Goal: Download file/media

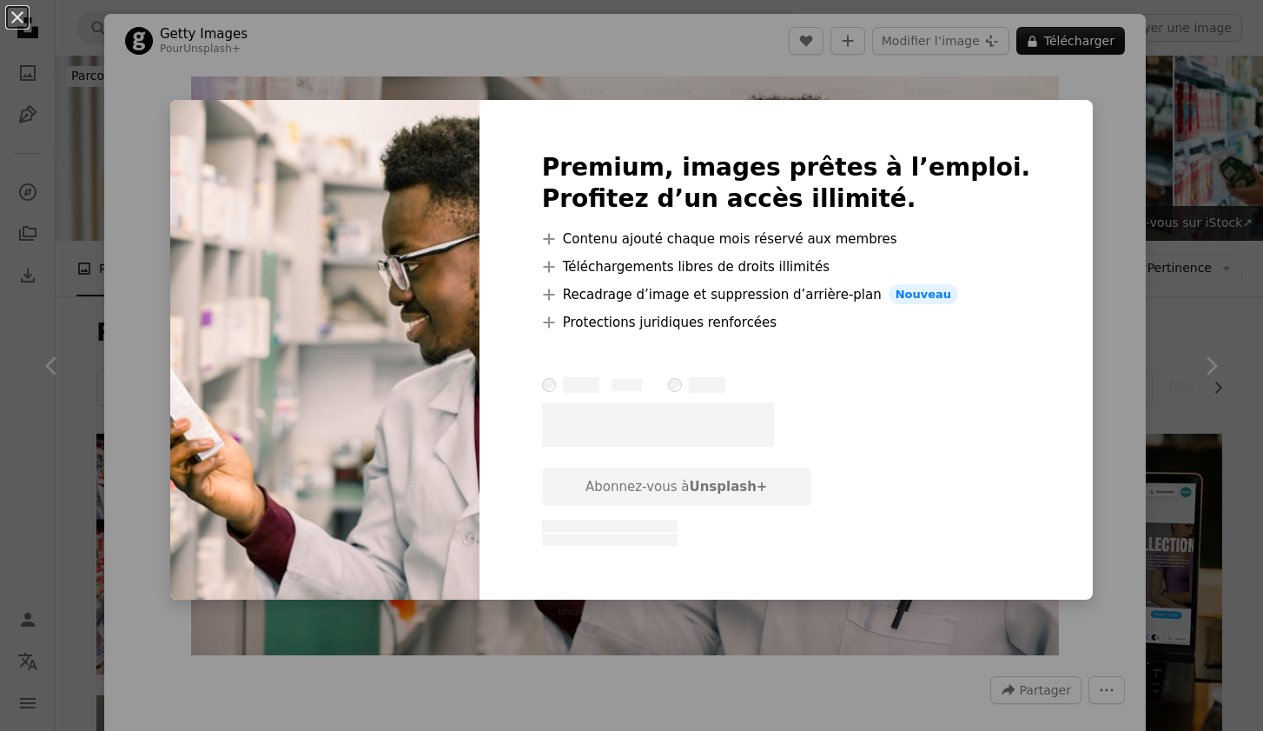
scroll to position [1316, 0]
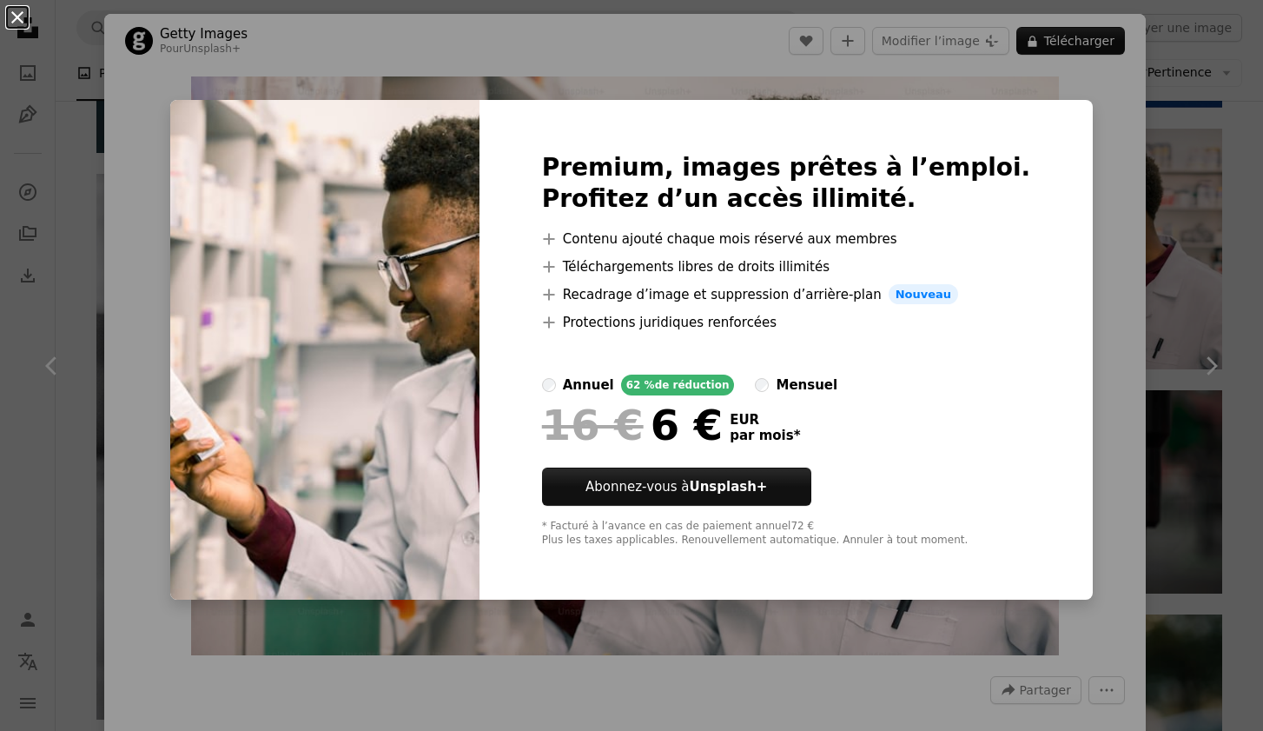
click at [23, 16] on button "An X shape" at bounding box center [17, 17] width 21 height 21
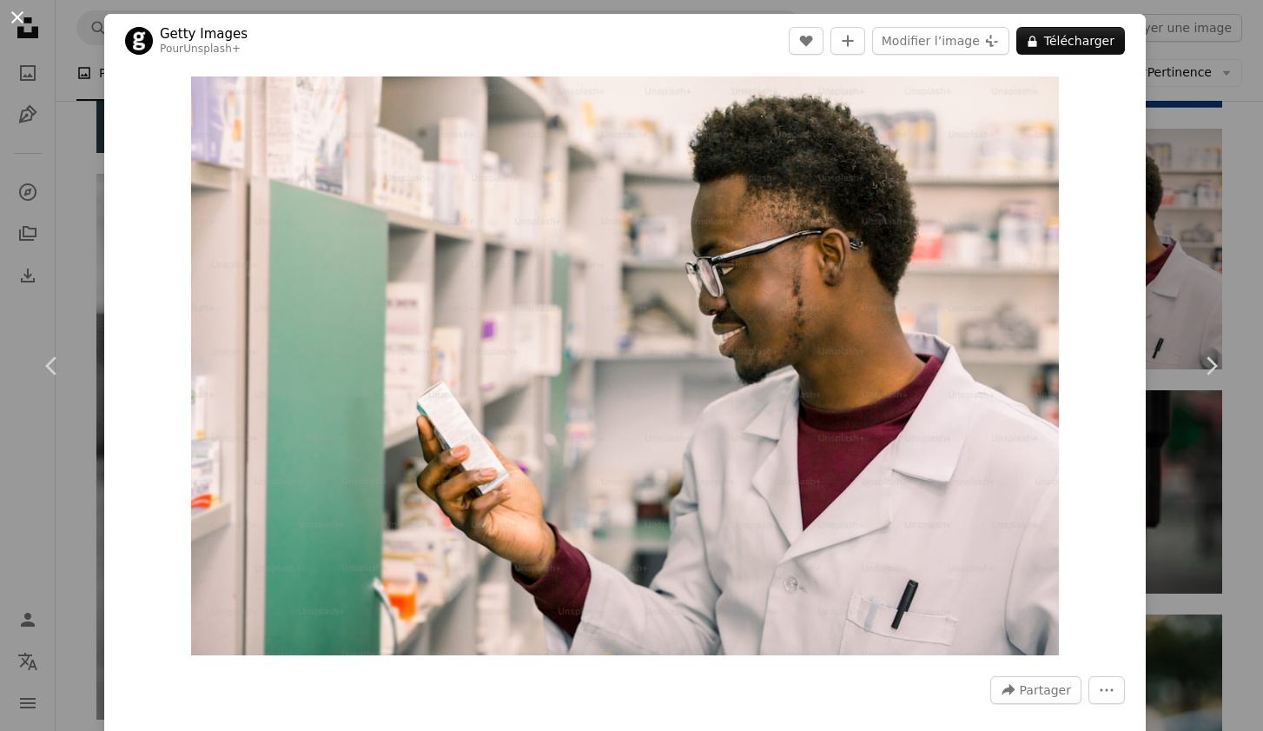
click at [12, 17] on button "An X shape" at bounding box center [17, 17] width 21 height 21
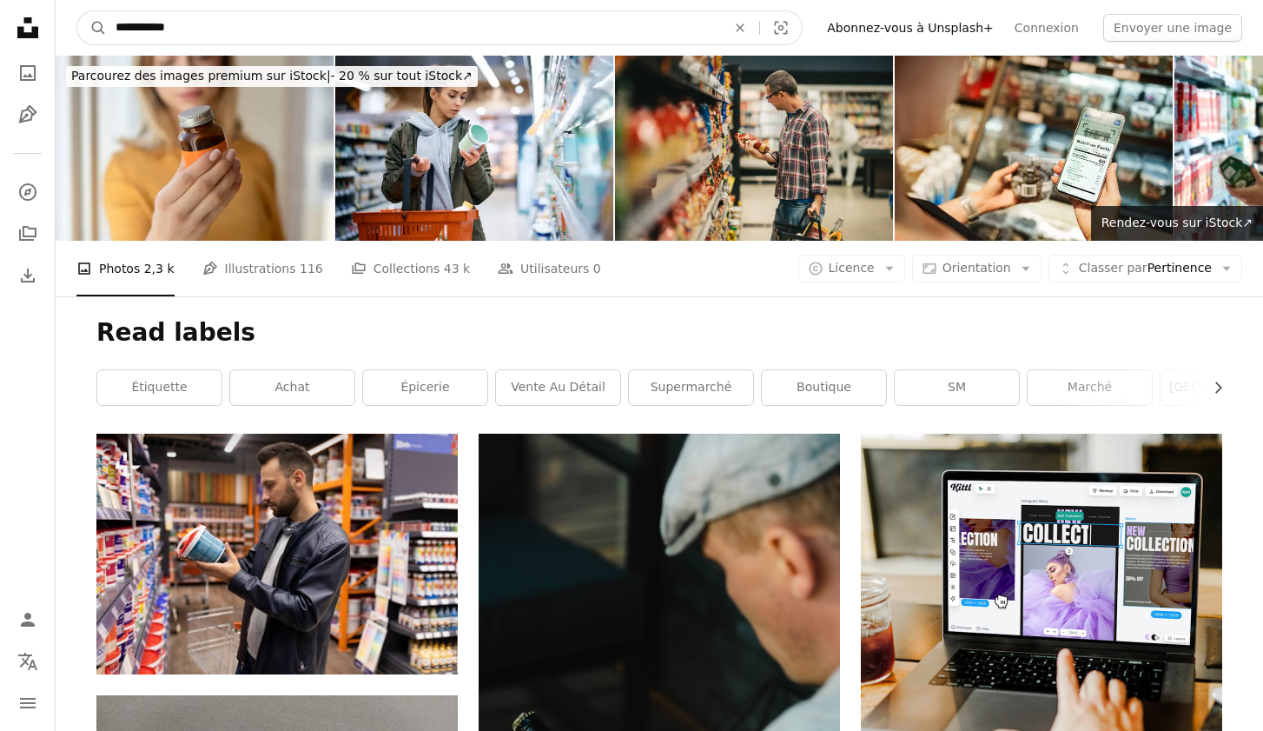
drag, startPoint x: 239, startPoint y: 29, endPoint x: 46, endPoint y: 13, distance: 193.5
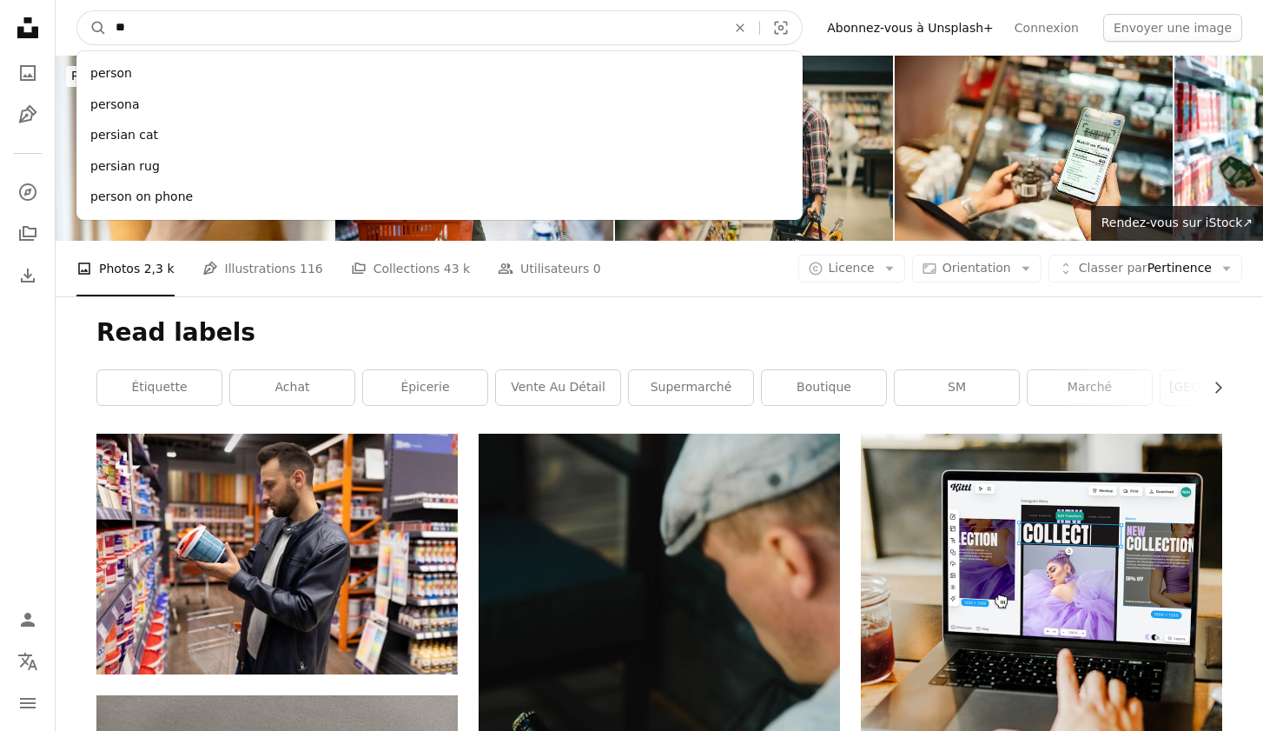
type input "*"
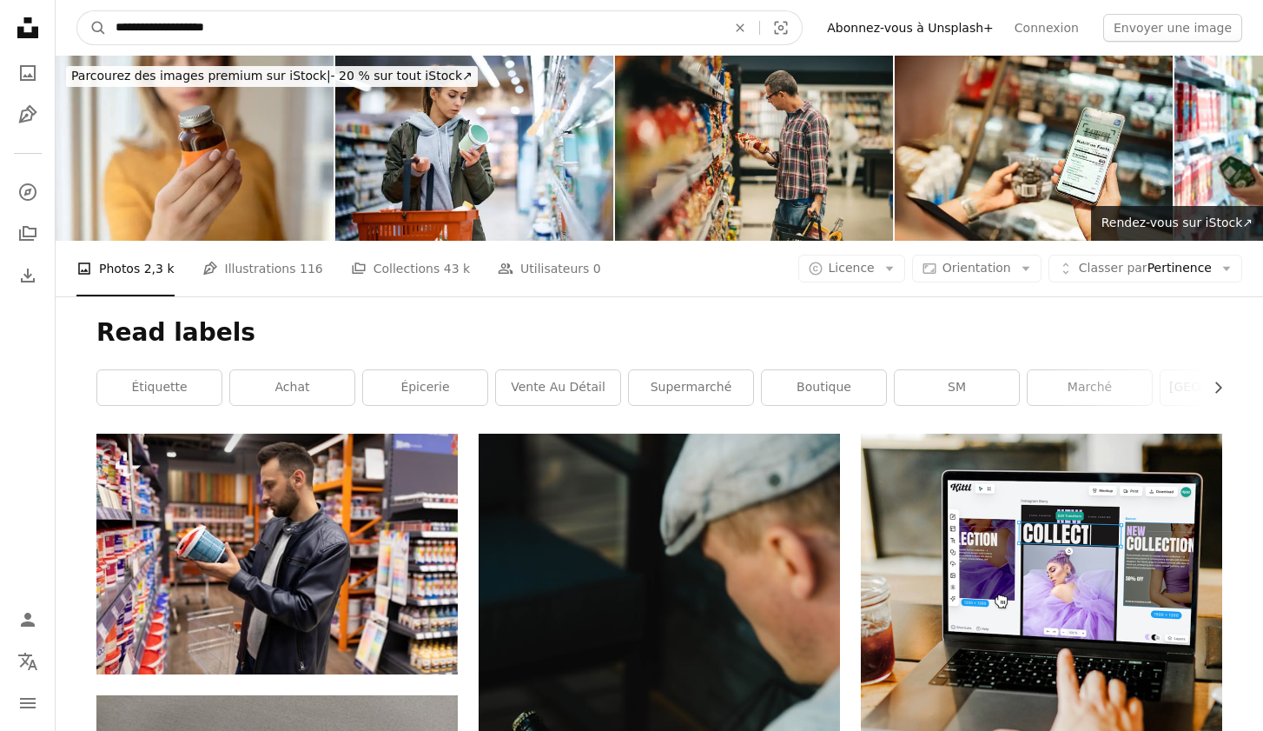
type input "**********"
click button "A magnifying glass" at bounding box center [92, 27] width 30 height 33
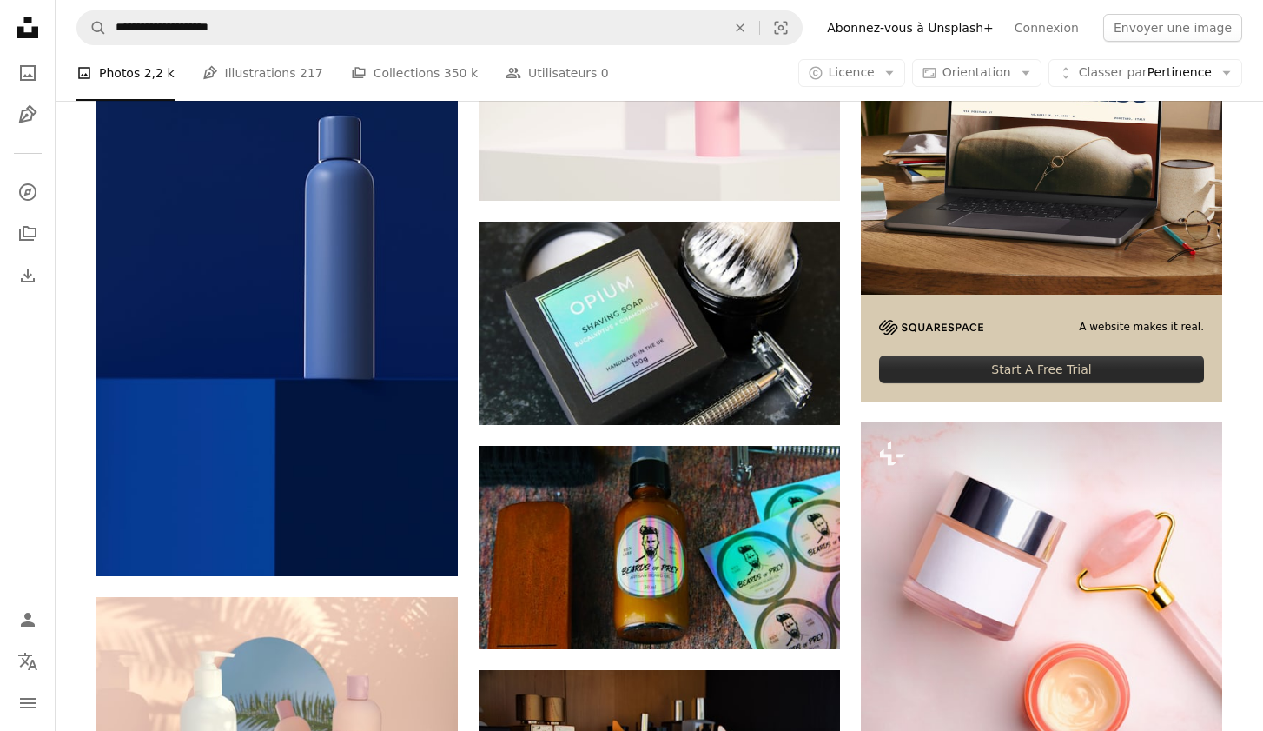
scroll to position [401, 0]
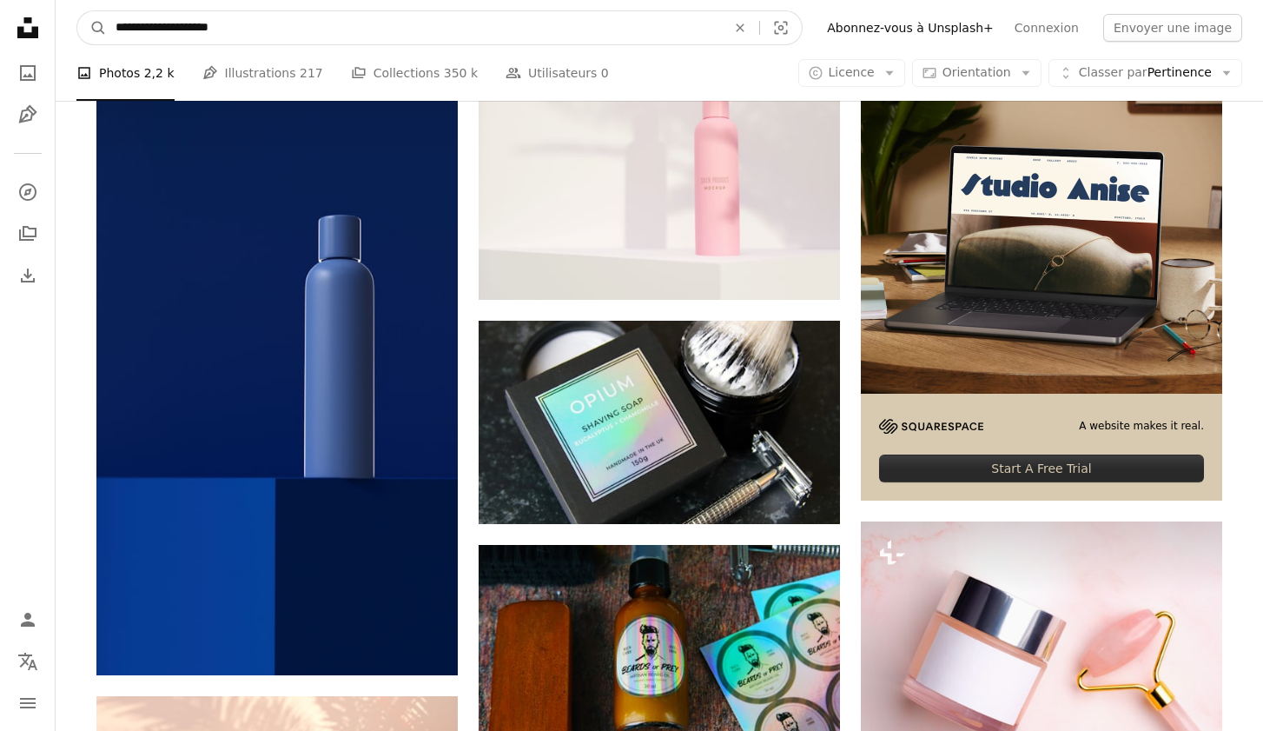
drag, startPoint x: 299, startPoint y: 26, endPoint x: 11, endPoint y: 16, distance: 287.8
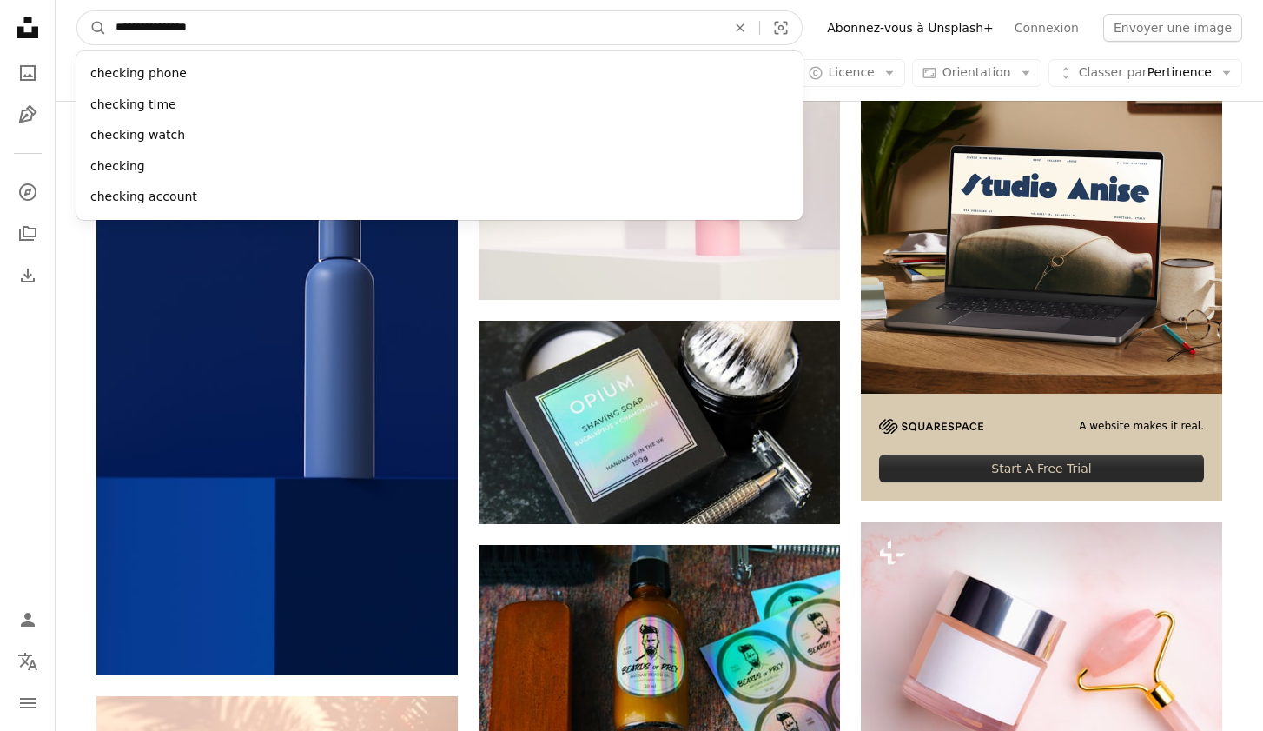
type input "**********"
click button "A magnifying glass" at bounding box center [92, 27] width 30 height 33
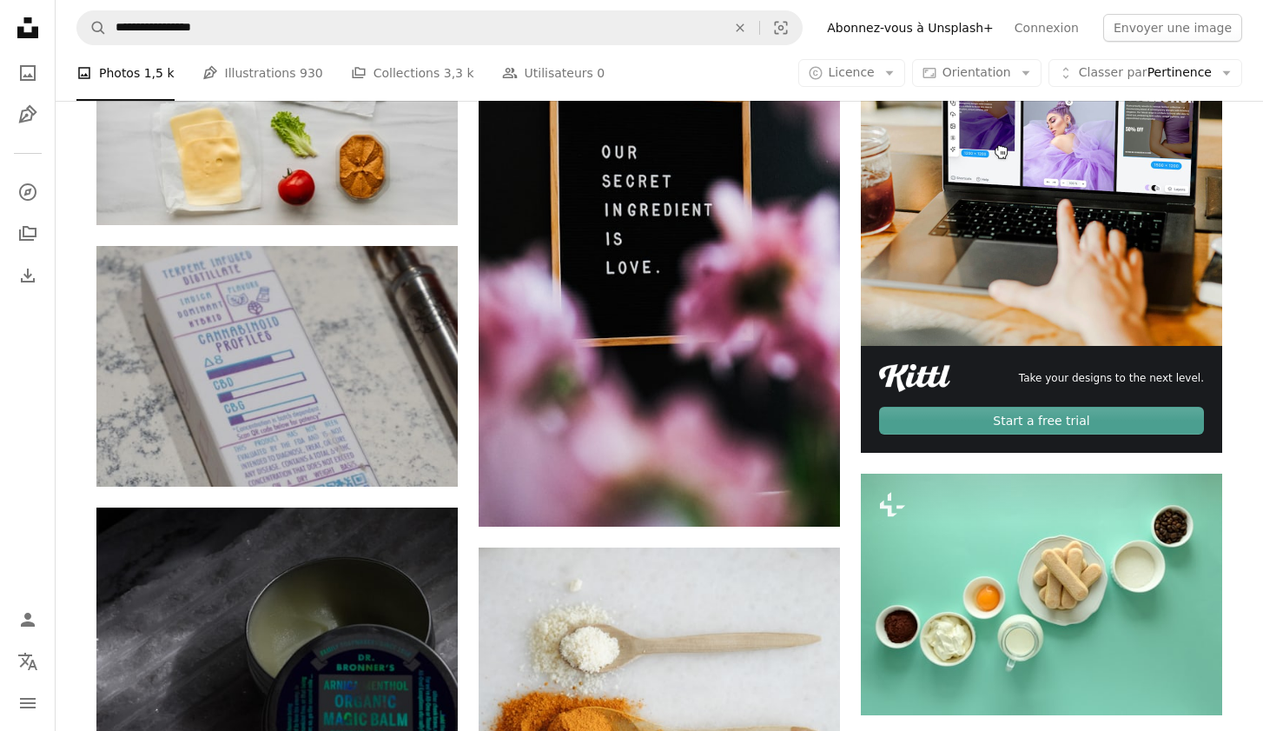
scroll to position [196, 0]
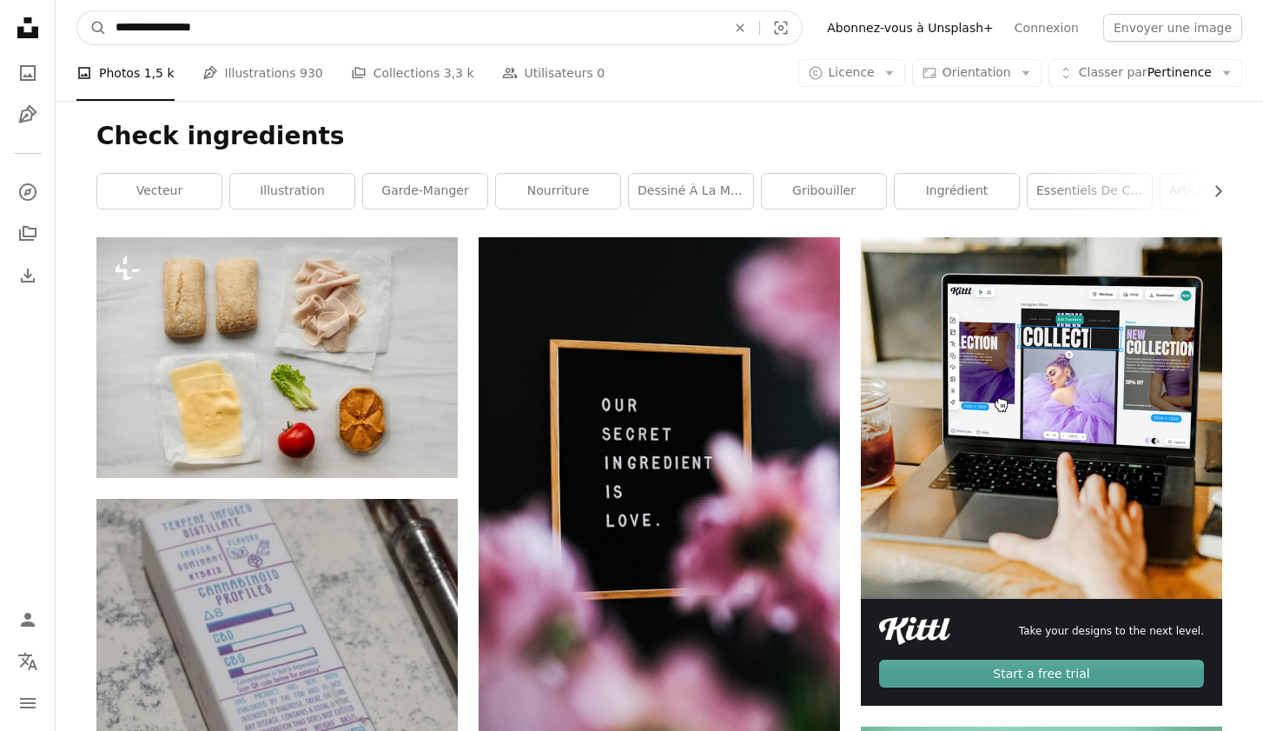
click at [216, 26] on input "**********" at bounding box center [414, 27] width 614 height 33
type input "**********"
click button "A magnifying glass" at bounding box center [92, 27] width 30 height 33
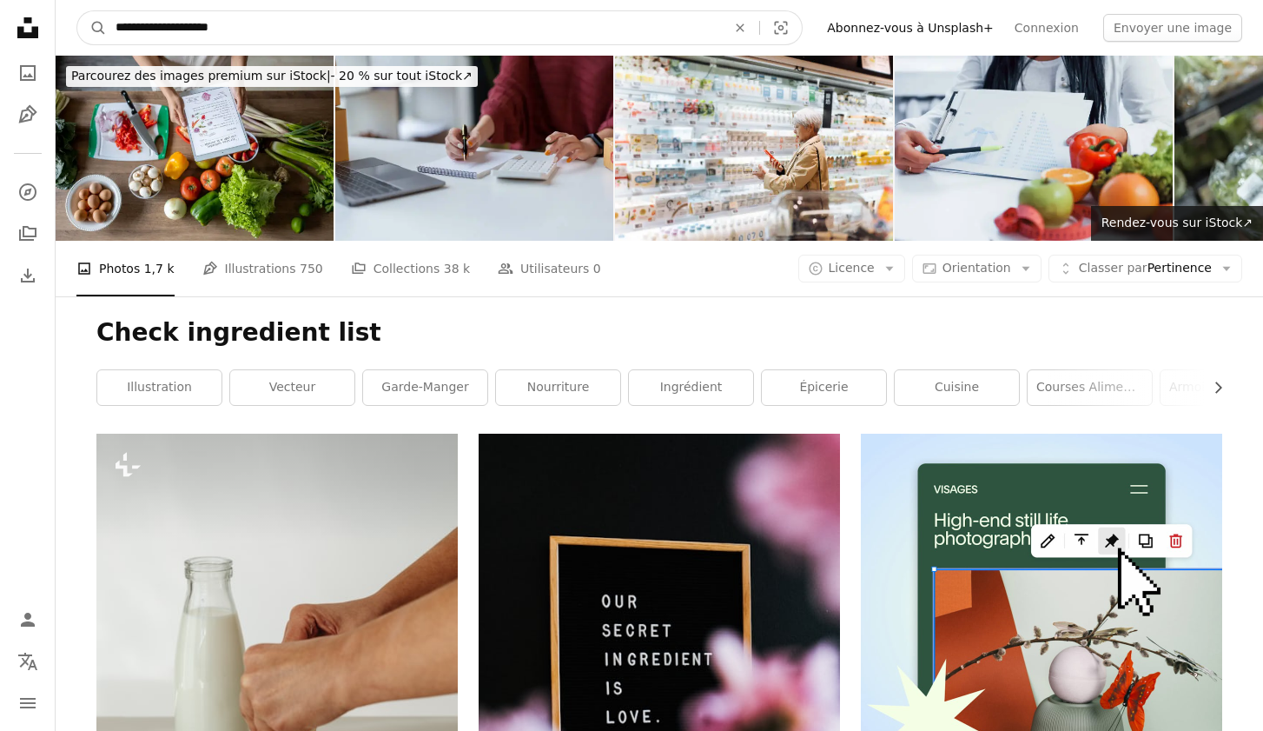
drag, startPoint x: 263, startPoint y: 31, endPoint x: 76, endPoint y: 12, distance: 188.6
click at [75, 13] on nav "**********" at bounding box center [660, 28] width 1208 height 56
type input "**********"
click button "A magnifying glass" at bounding box center [92, 27] width 30 height 33
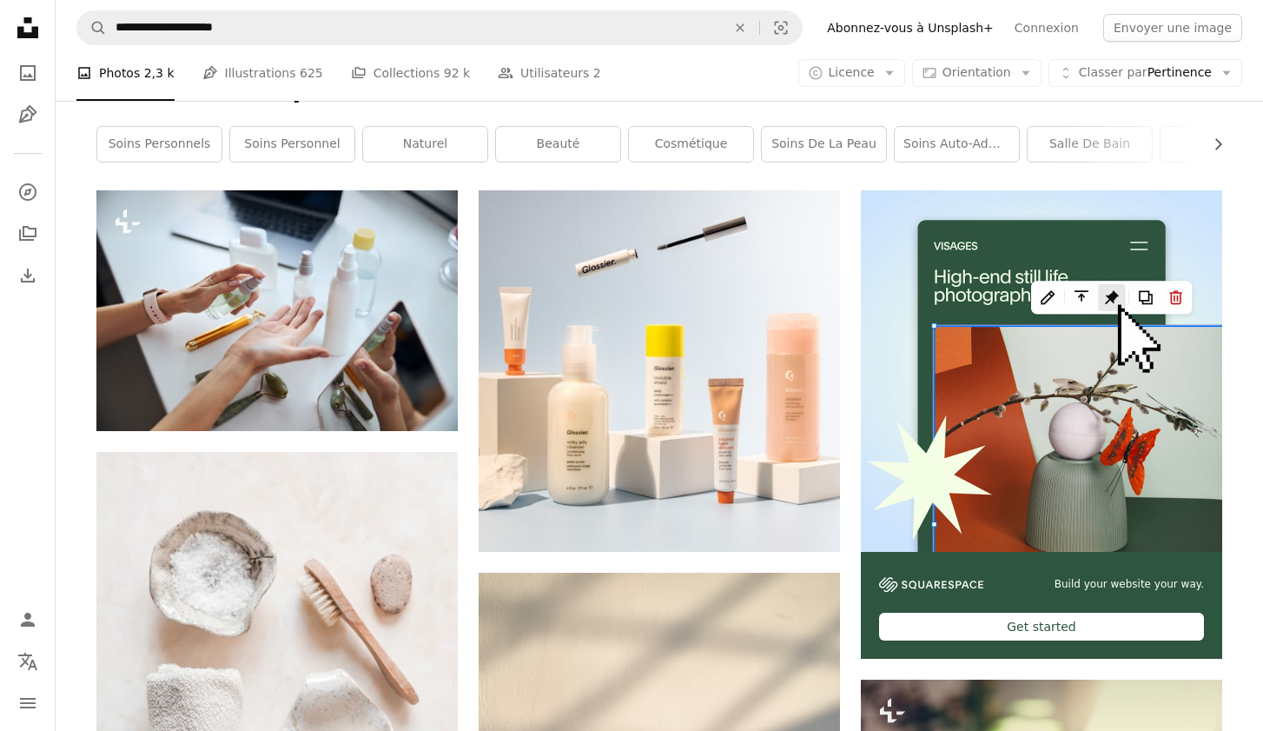
scroll to position [103, 0]
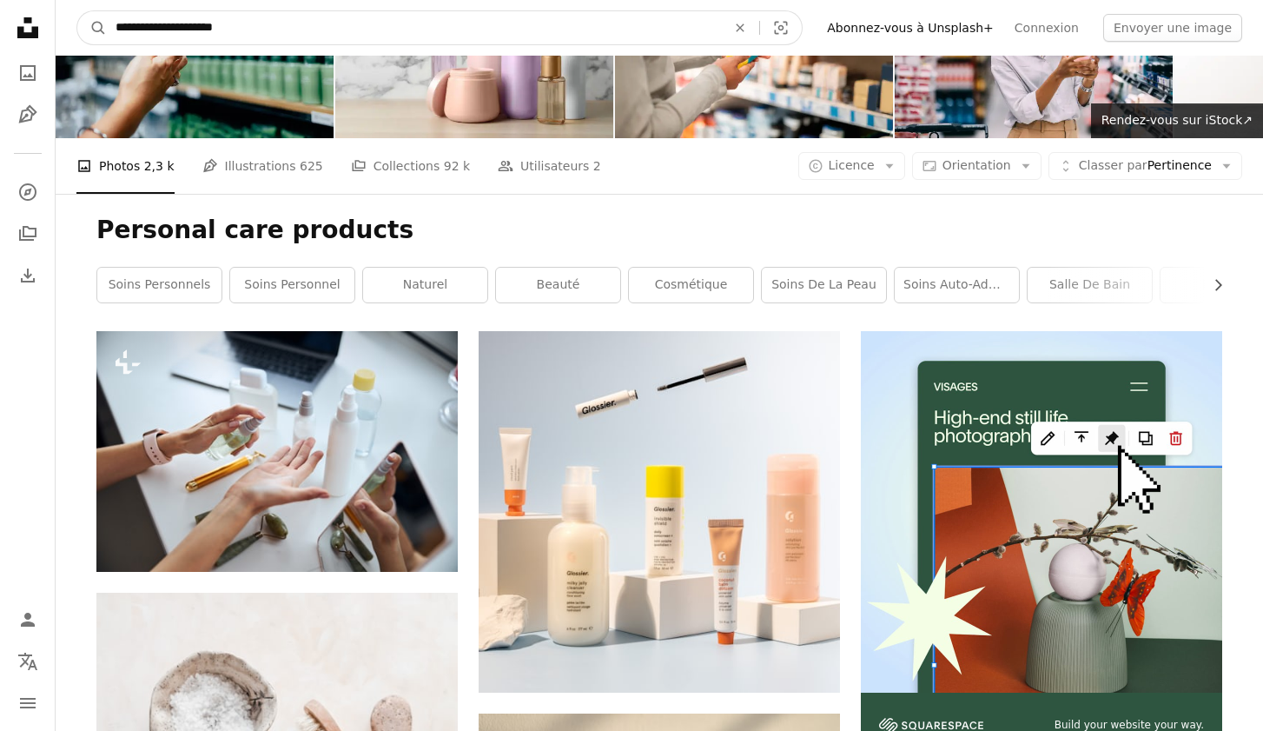
click at [115, 27] on input "**********" at bounding box center [414, 27] width 614 height 33
type input "**********"
click button "A magnifying glass" at bounding box center [92, 27] width 30 height 33
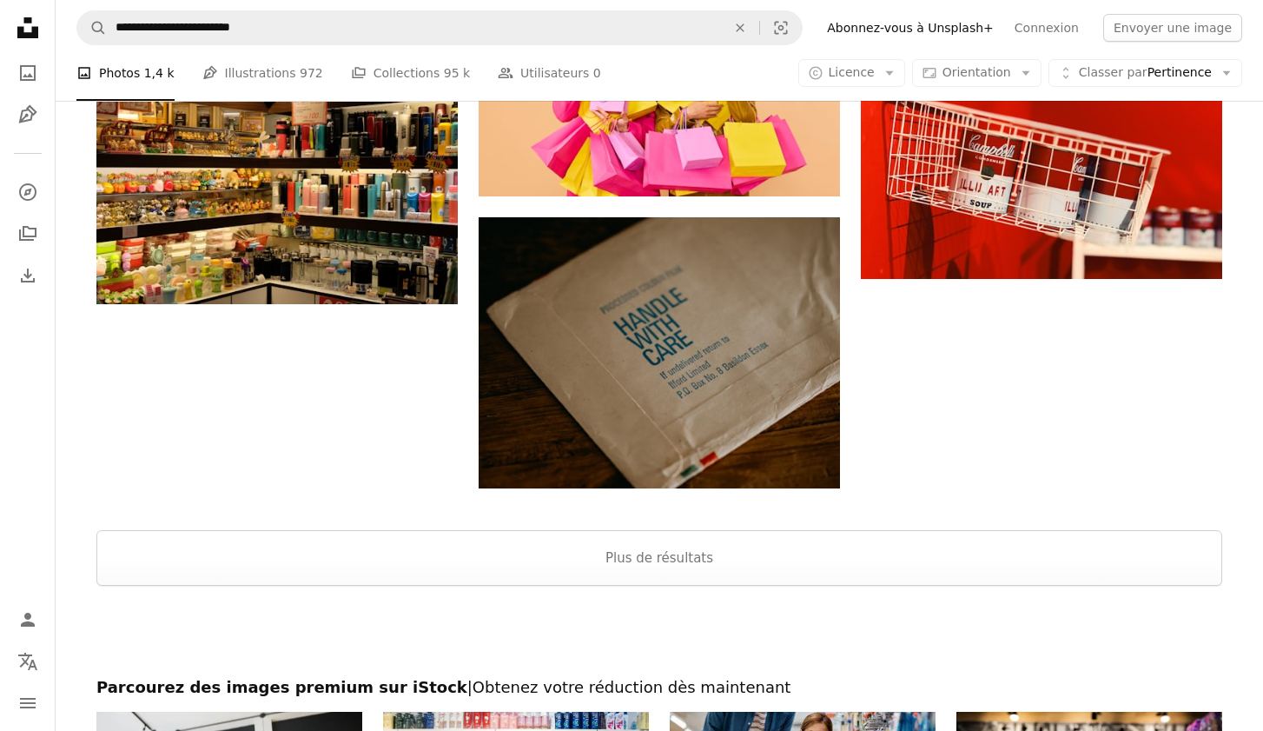
scroll to position [2249, 0]
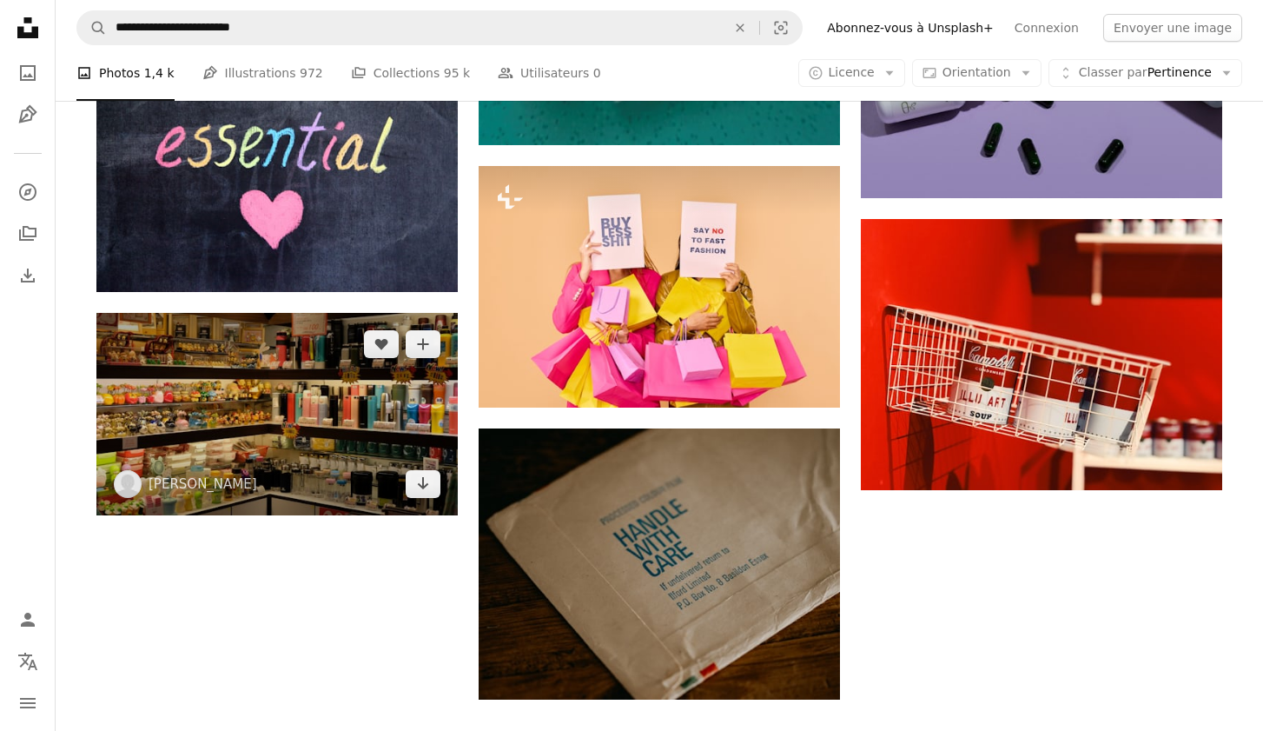
click at [274, 417] on img at bounding box center [276, 414] width 361 height 203
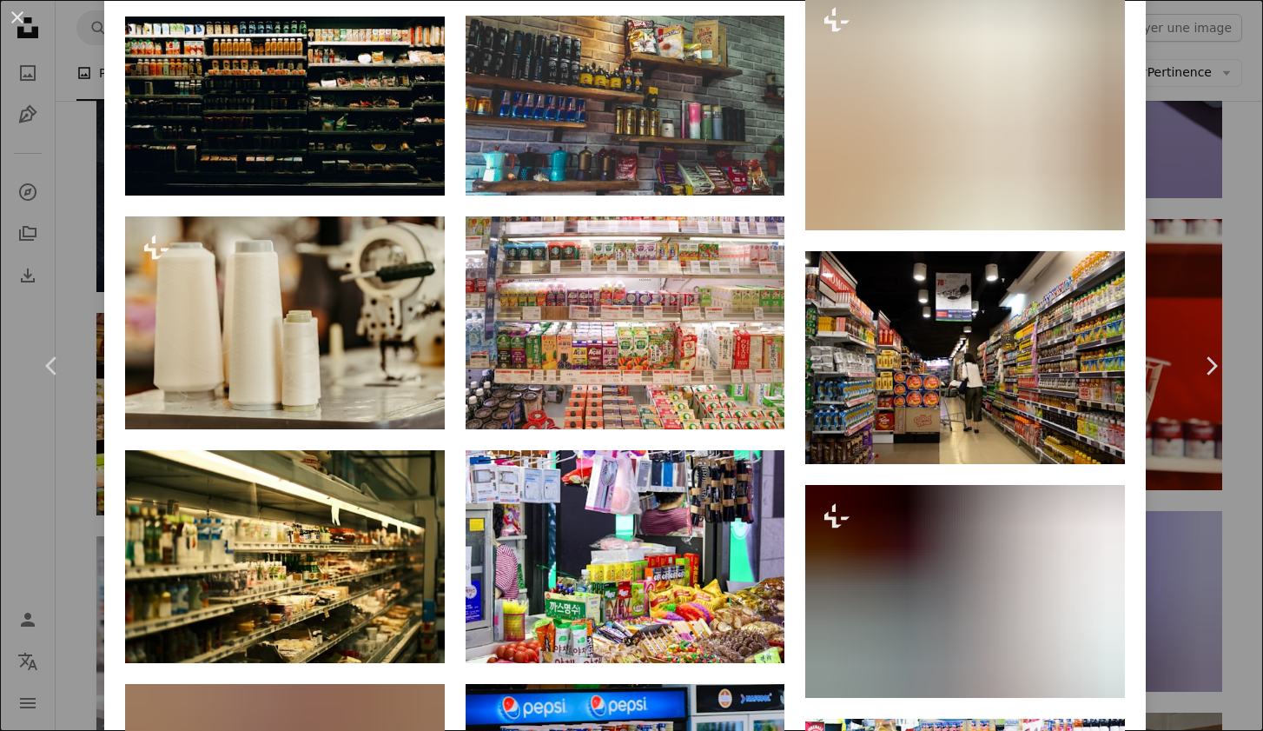
scroll to position [1435, 0]
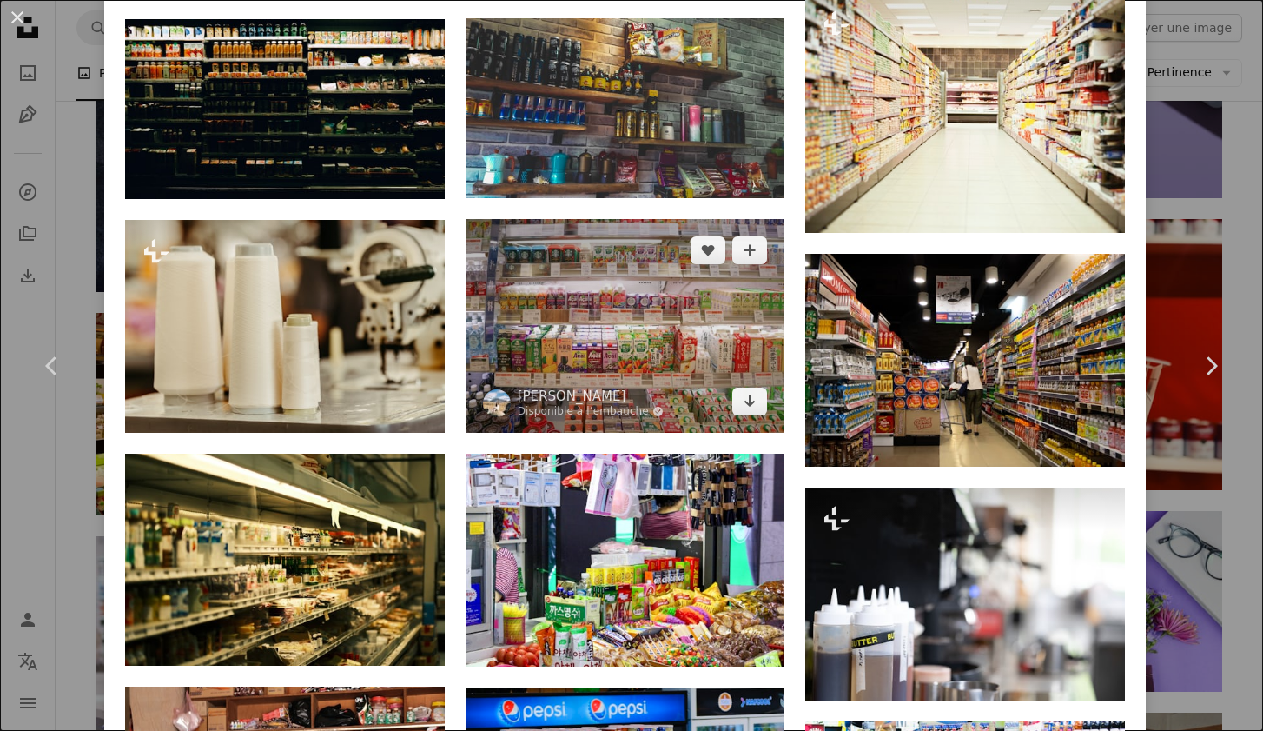
click at [628, 332] on img at bounding box center [626, 326] width 320 height 214
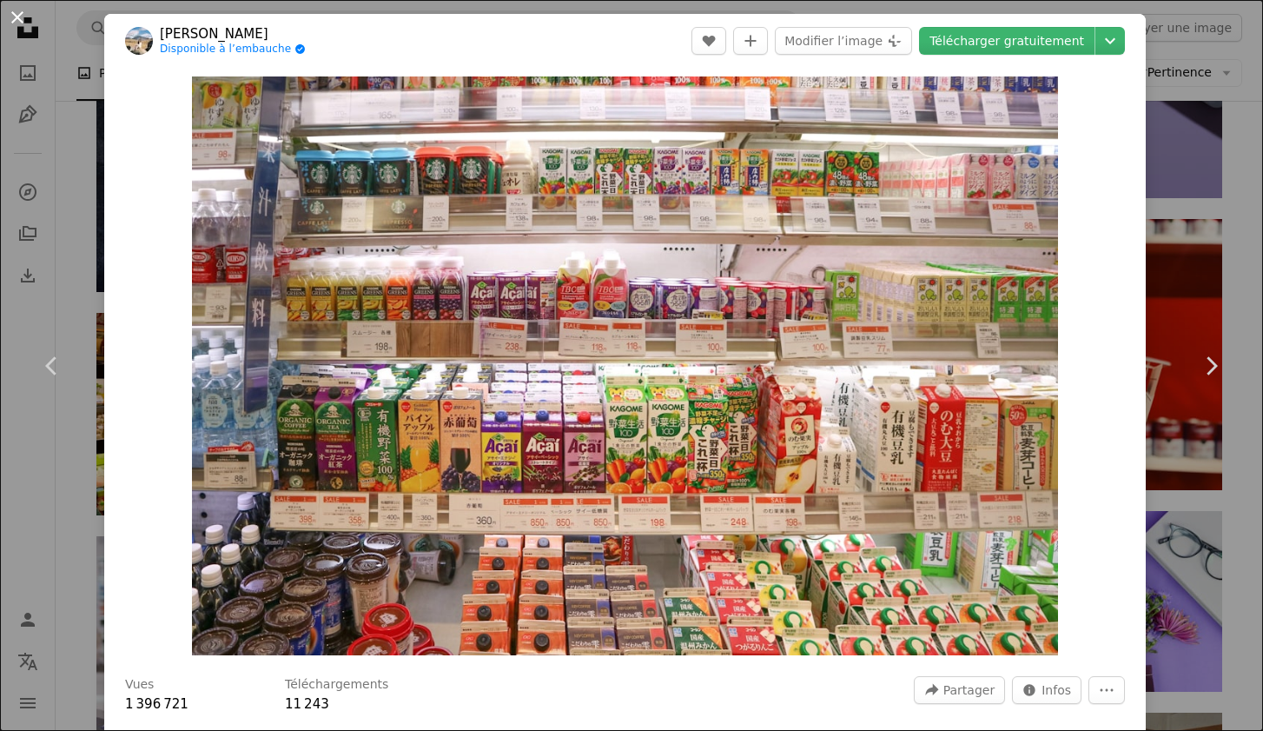
click at [20, 24] on button "An X shape" at bounding box center [17, 17] width 21 height 21
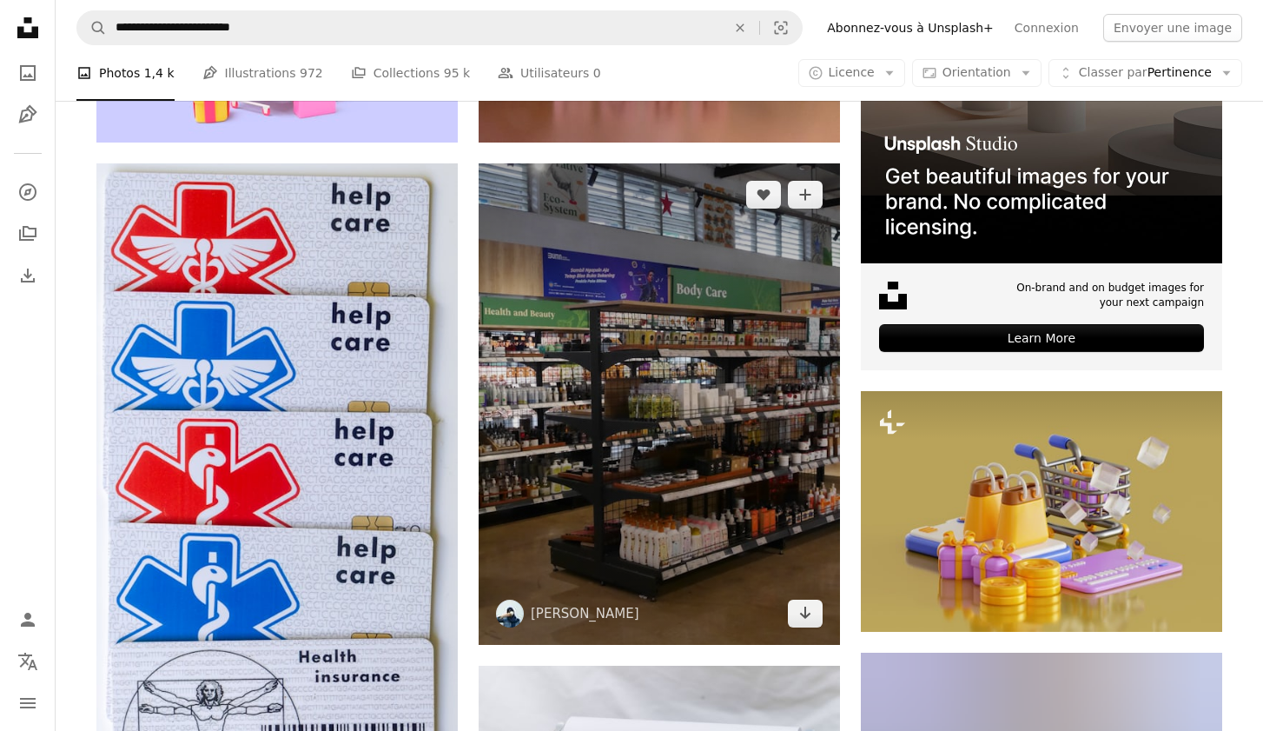
scroll to position [516, 0]
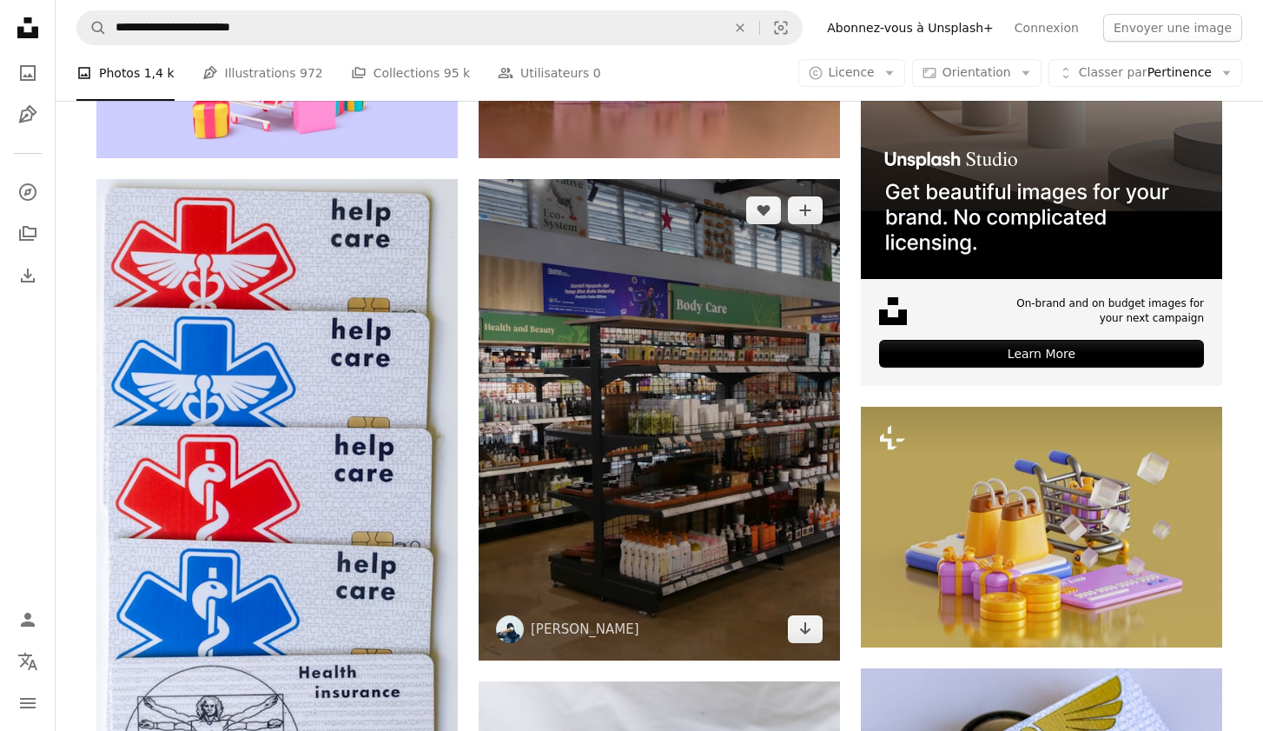
click at [647, 345] on img at bounding box center [659, 419] width 361 height 481
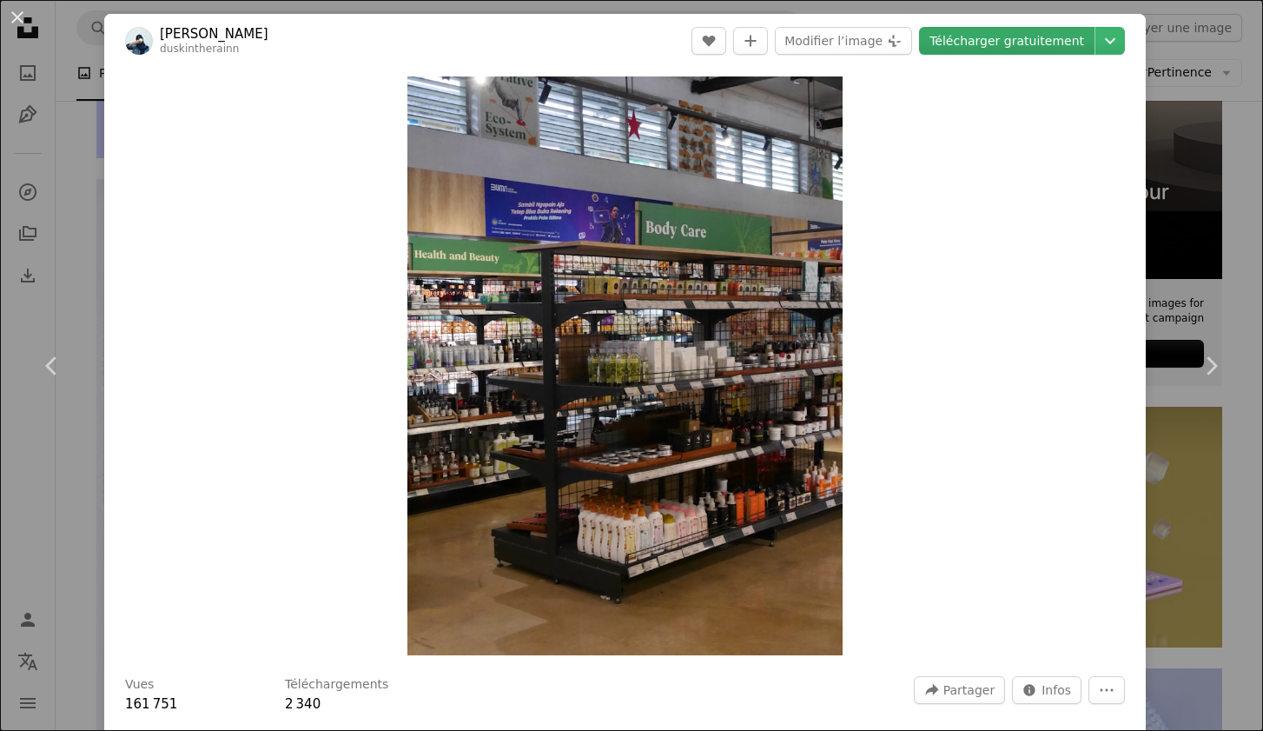
click at [1055, 43] on link "Télécharger gratuitement" at bounding box center [1007, 41] width 176 height 28
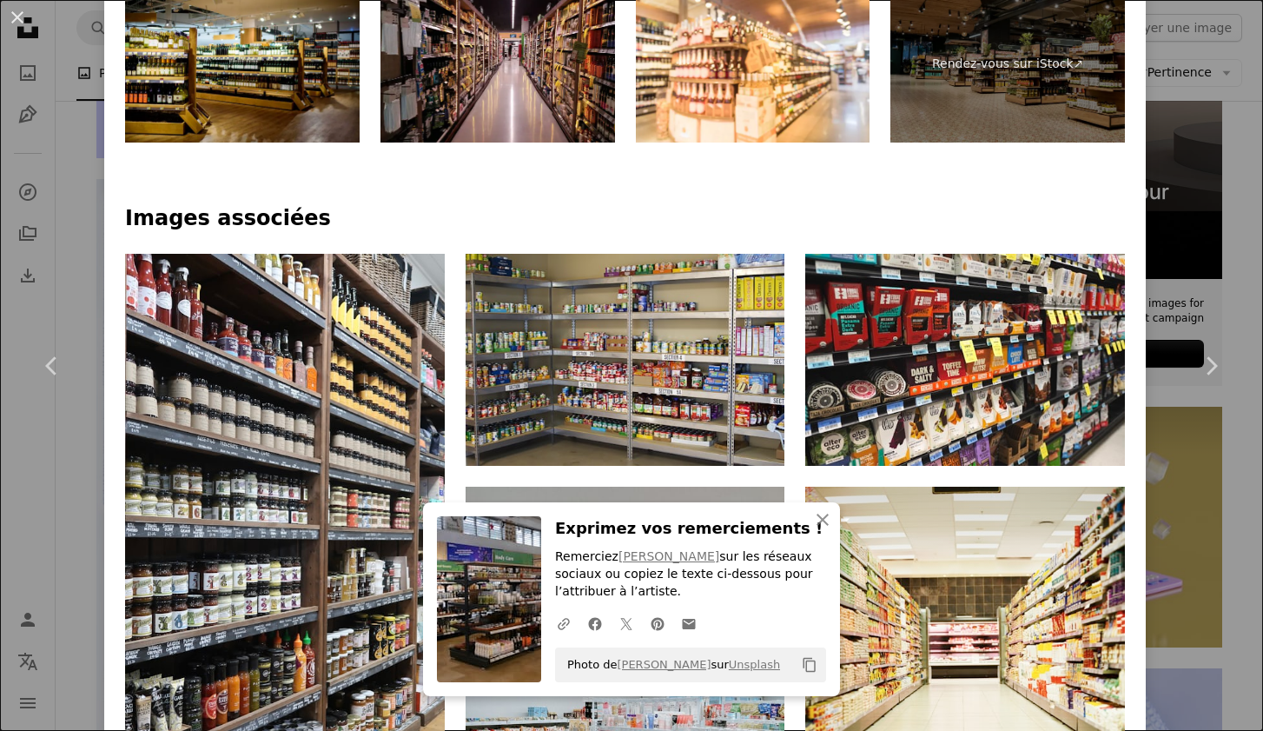
scroll to position [994, 0]
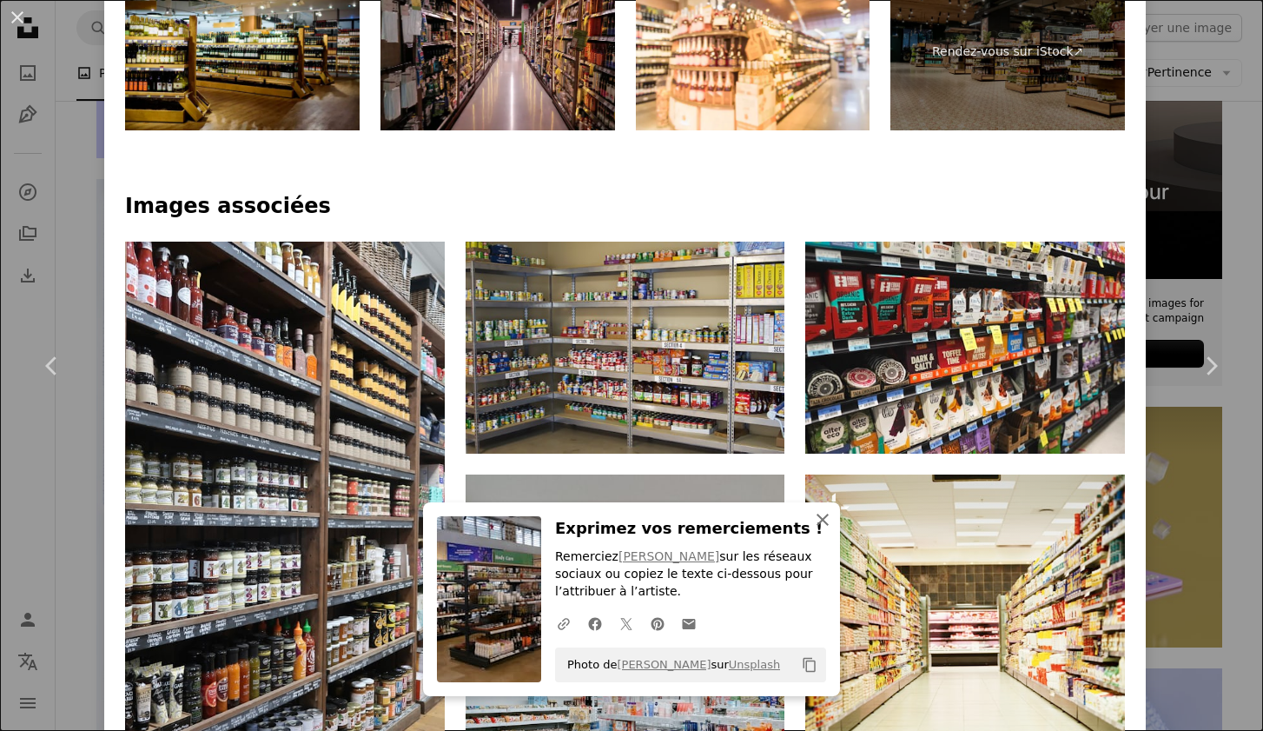
click at [826, 514] on icon "An X shape" at bounding box center [822, 519] width 21 height 21
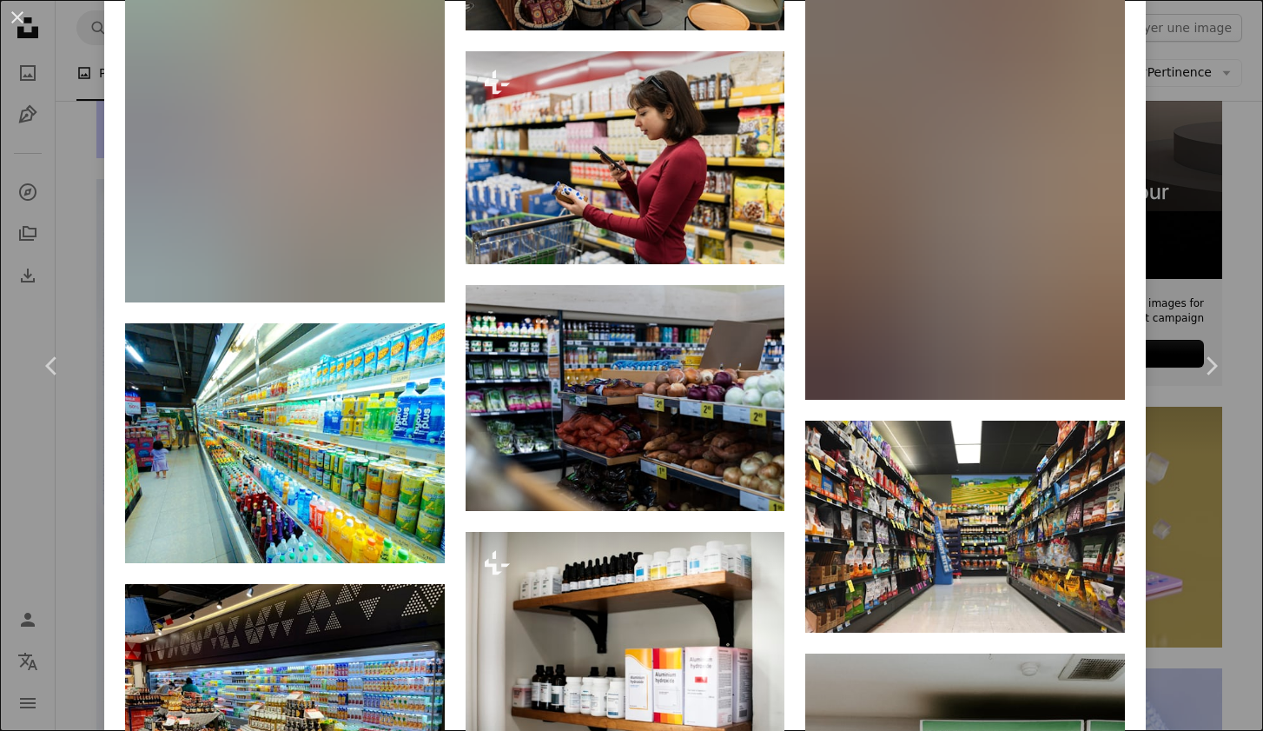
scroll to position [4262, 0]
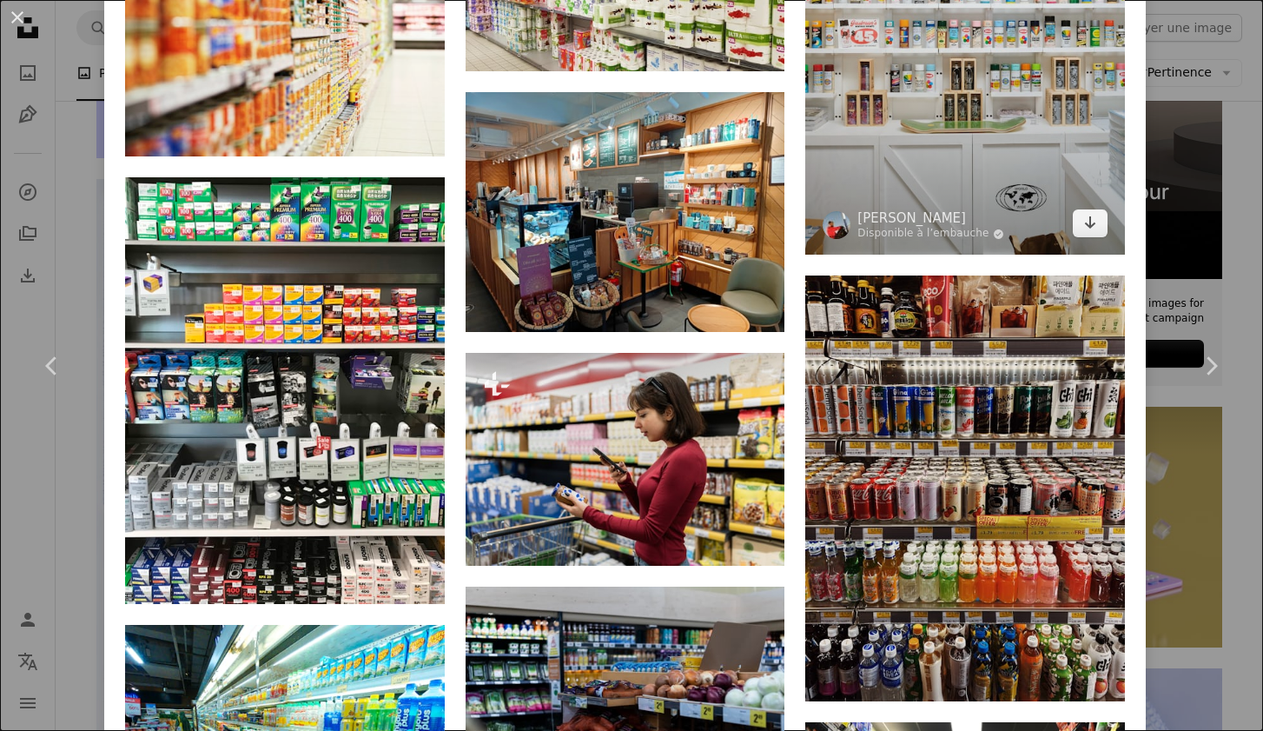
click at [1011, 155] on img at bounding box center [965, 15] width 320 height 479
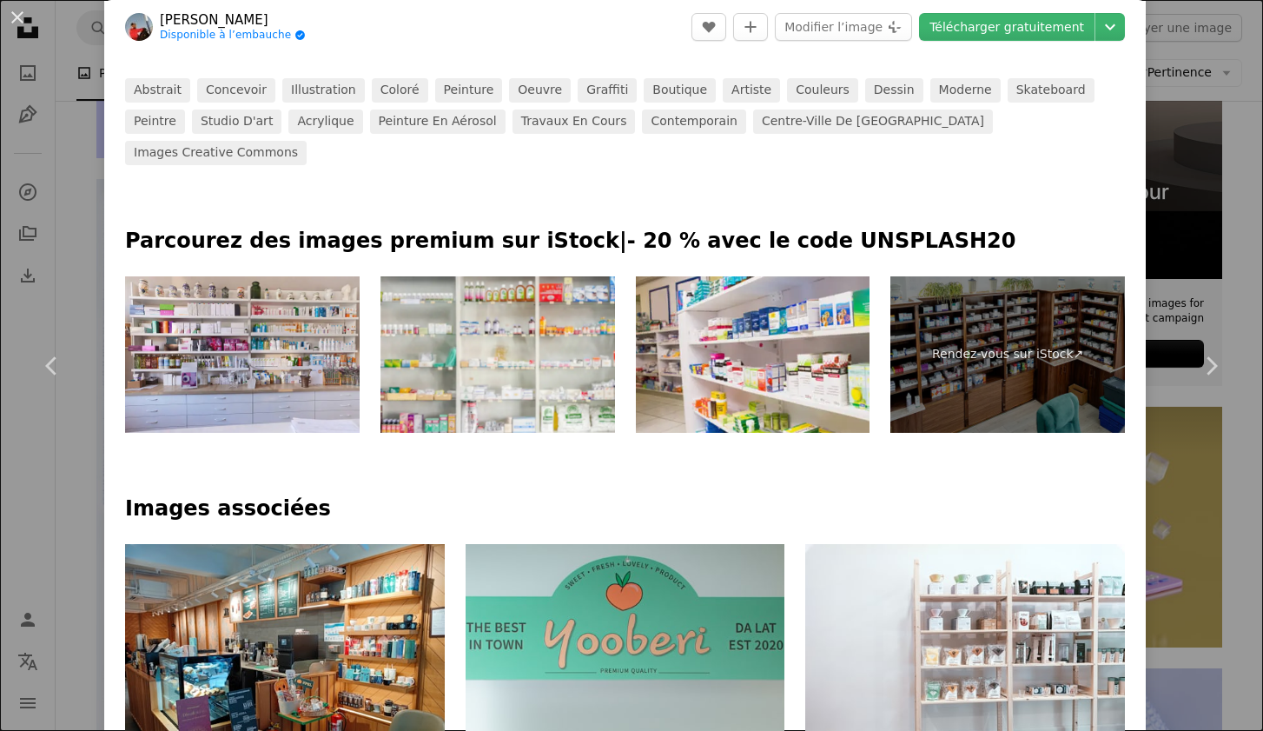
scroll to position [1308, 0]
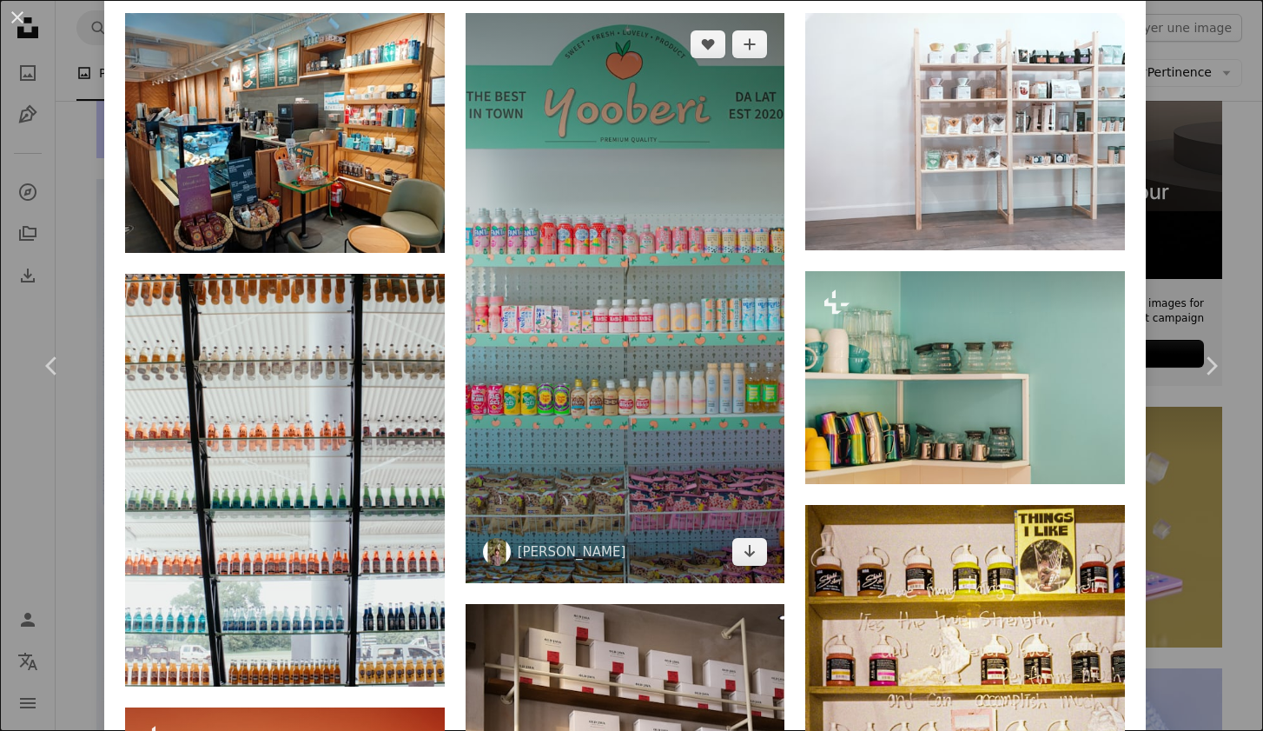
click at [623, 252] on img at bounding box center [626, 298] width 320 height 570
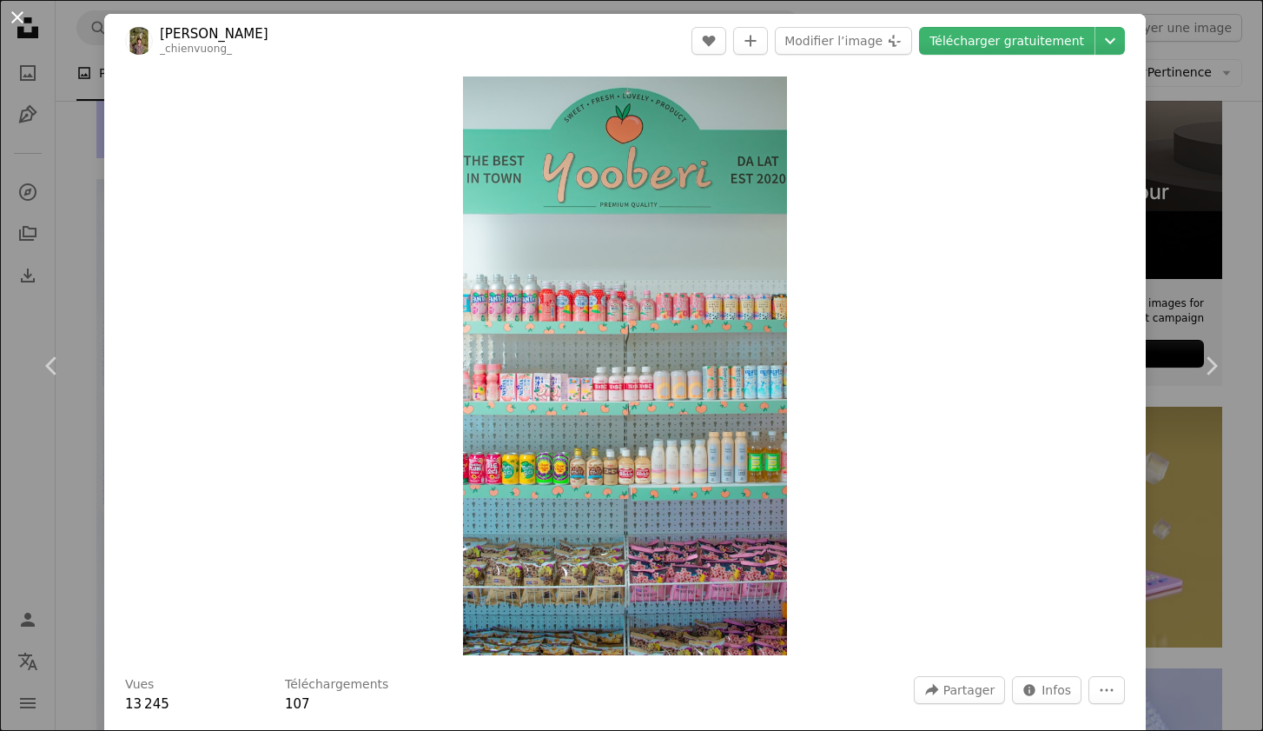
click at [23, 23] on button "An X shape" at bounding box center [17, 17] width 21 height 21
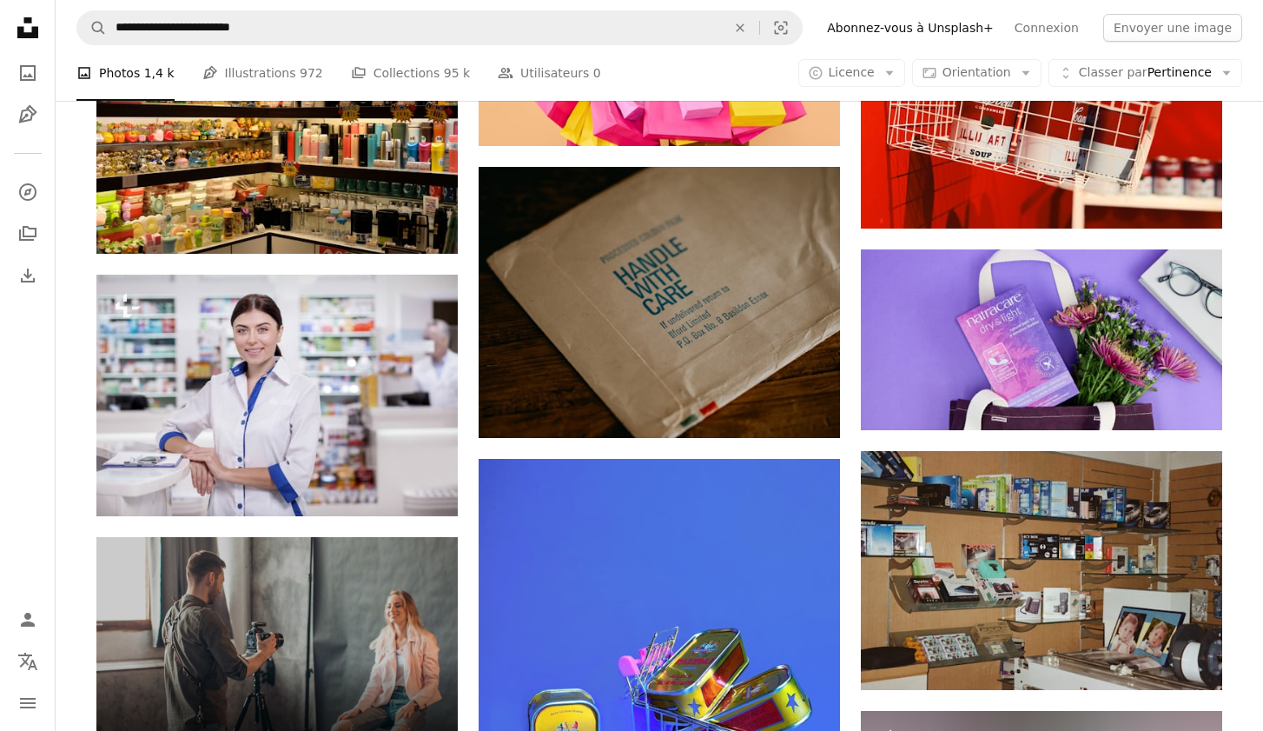
scroll to position [2414, 0]
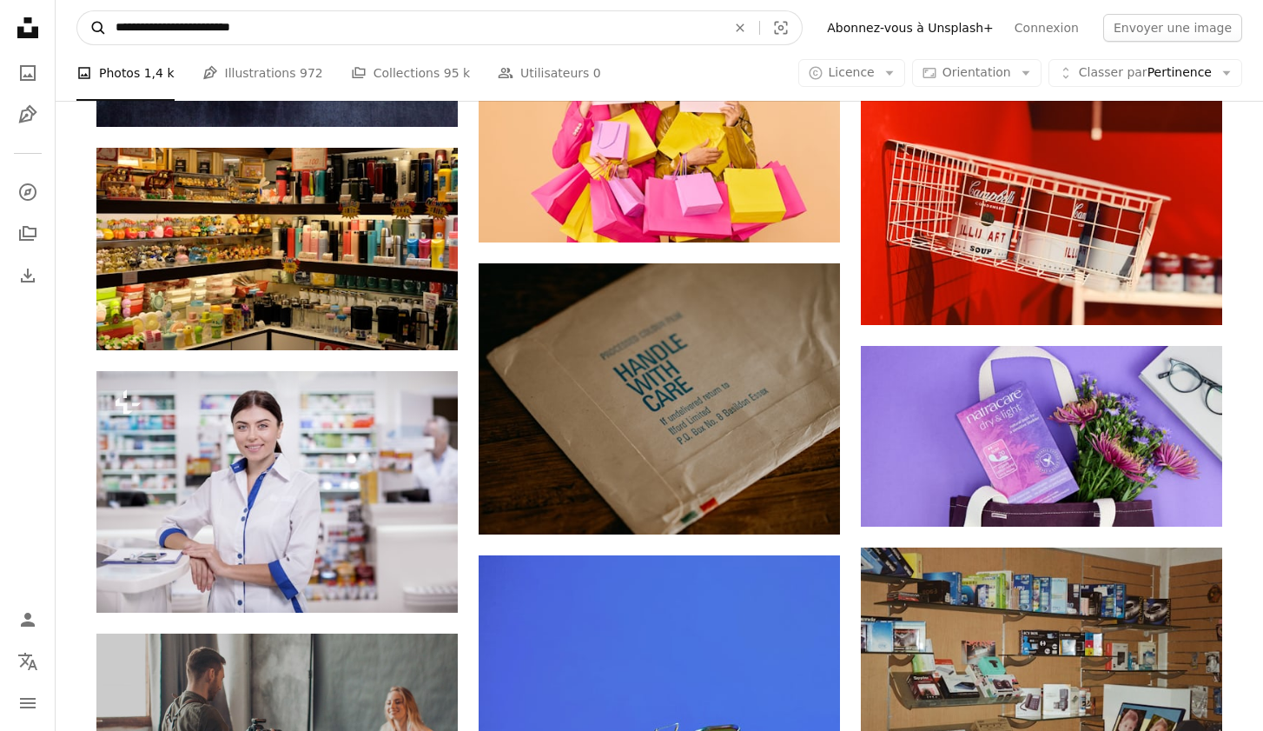
drag, startPoint x: 297, startPoint y: 27, endPoint x: 94, endPoint y: 10, distance: 204.0
click at [92, 12] on form "**********" at bounding box center [439, 27] width 726 height 35
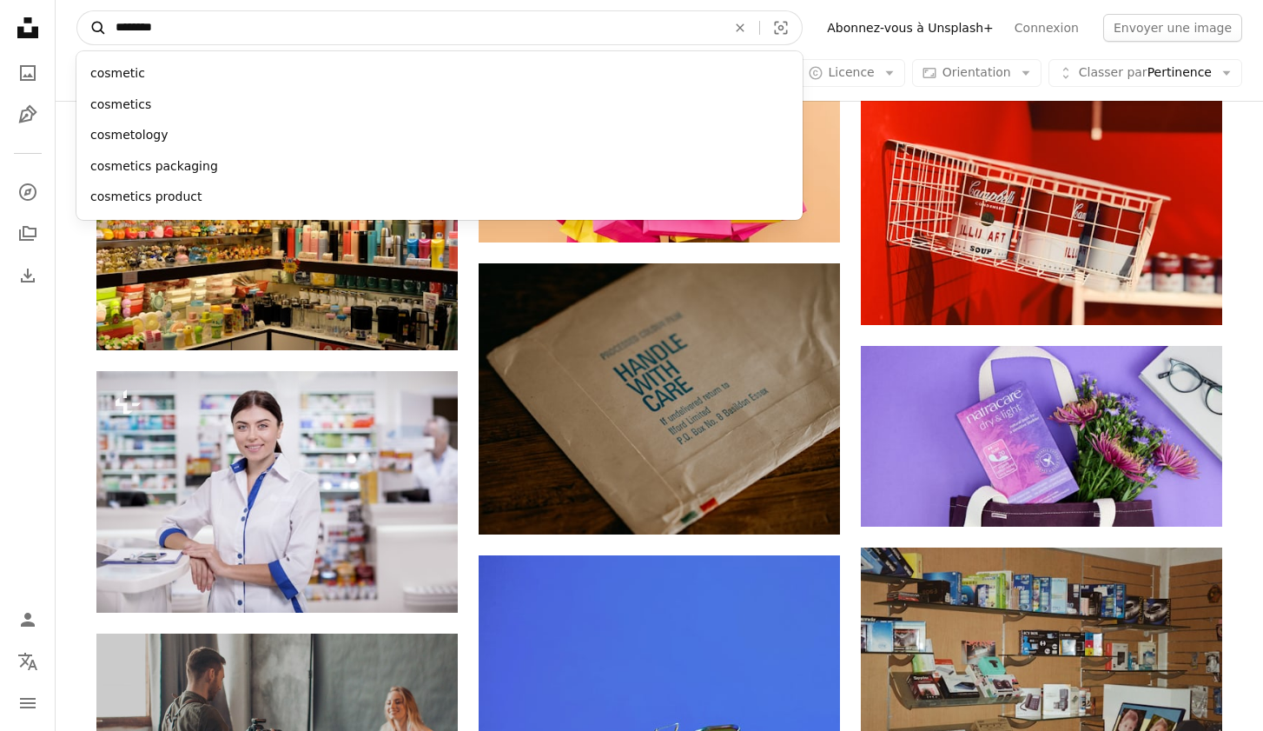
type input "*********"
click button "A magnifying glass" at bounding box center [92, 27] width 30 height 33
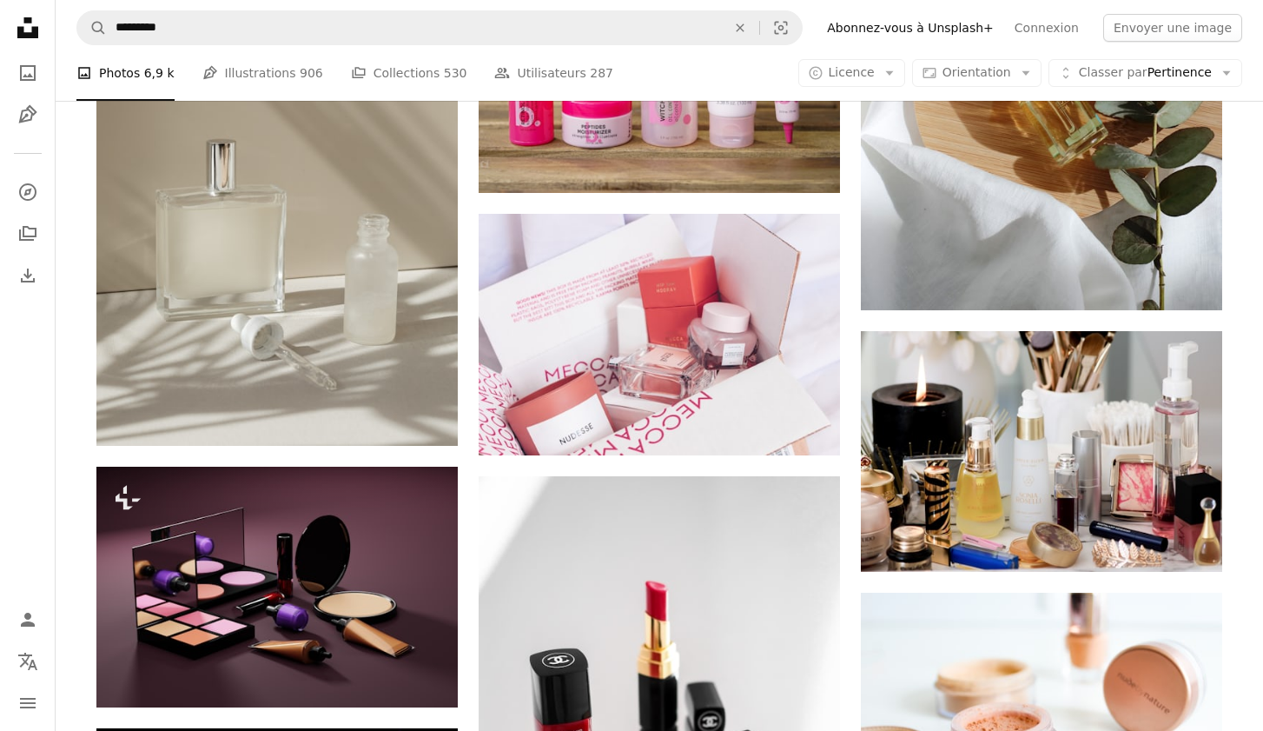
scroll to position [1672, 0]
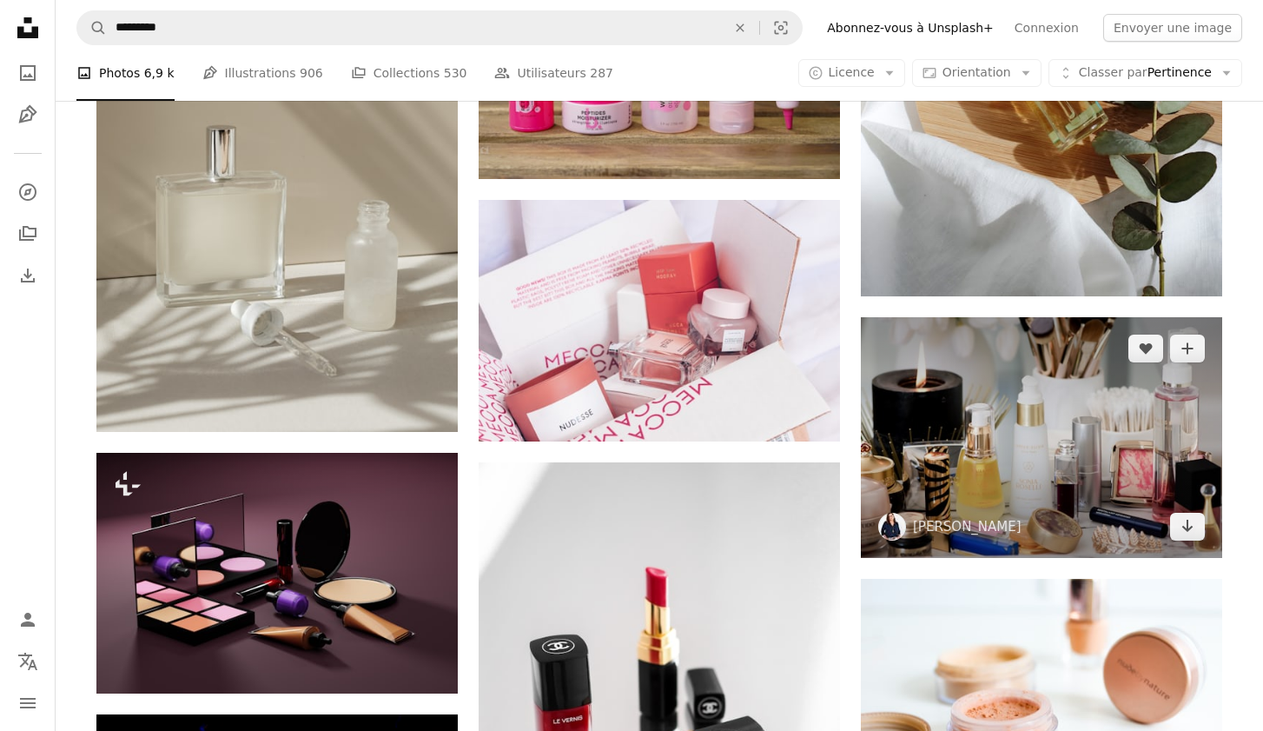
click at [992, 470] on img at bounding box center [1041, 437] width 361 height 241
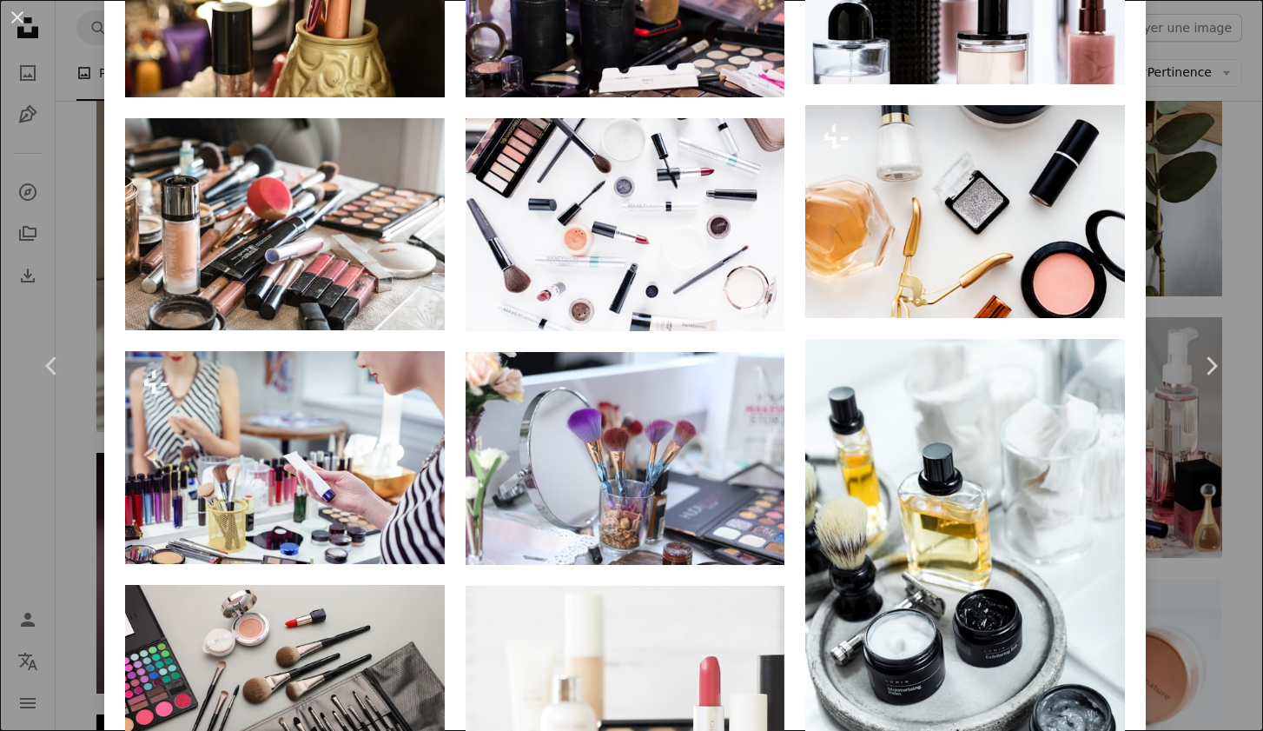
scroll to position [1425, 0]
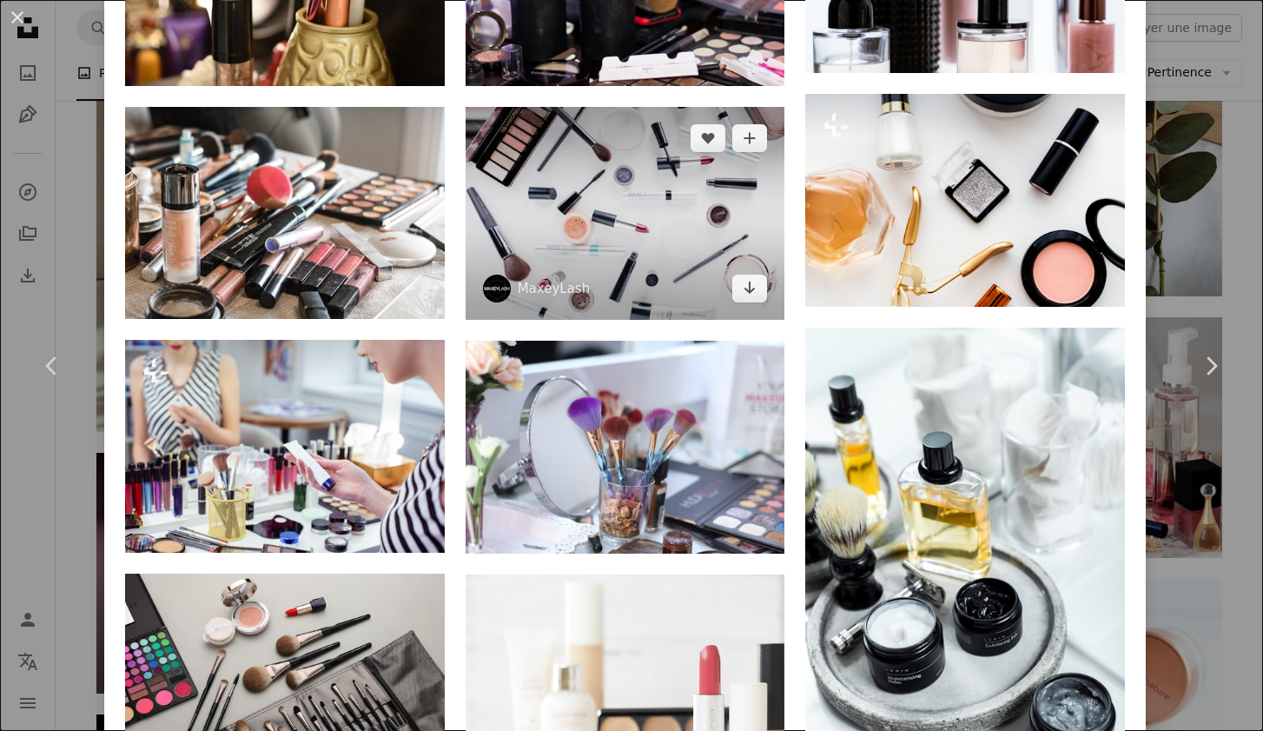
click at [696, 221] on img at bounding box center [626, 214] width 320 height 214
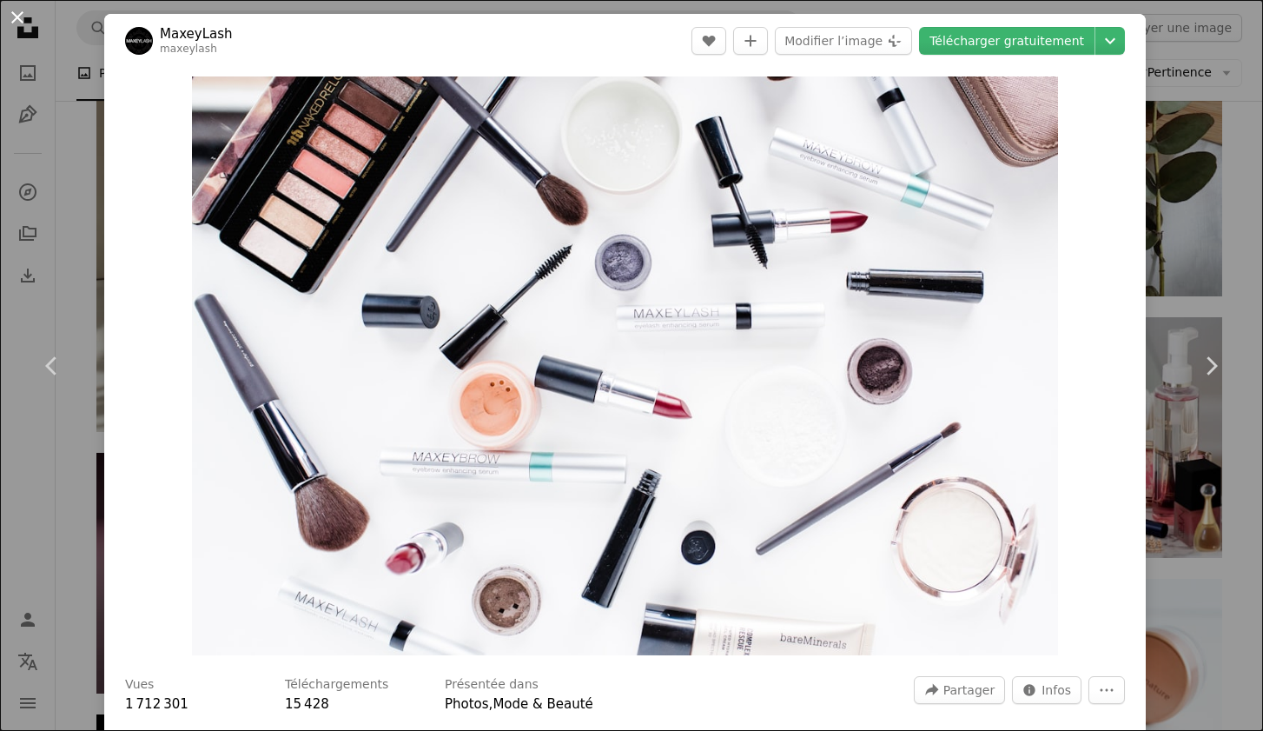
click at [23, 26] on button "An X shape" at bounding box center [17, 17] width 21 height 21
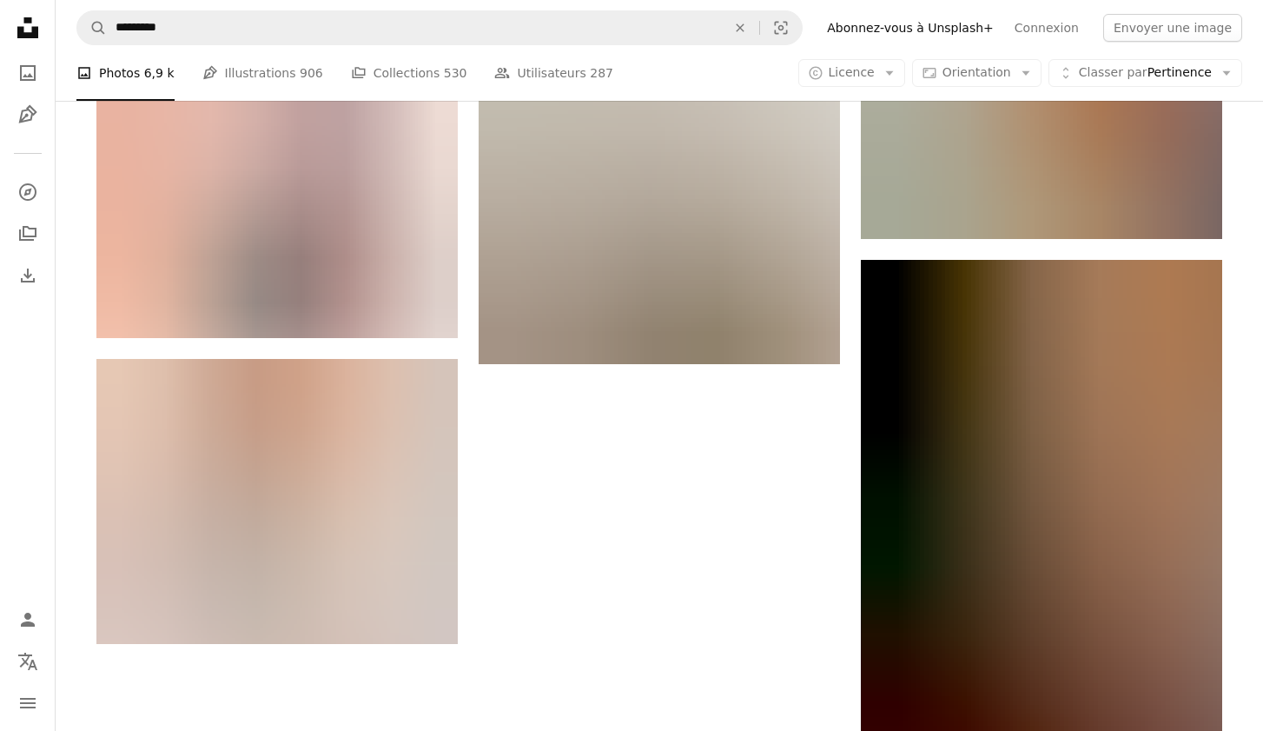
scroll to position [2838, 0]
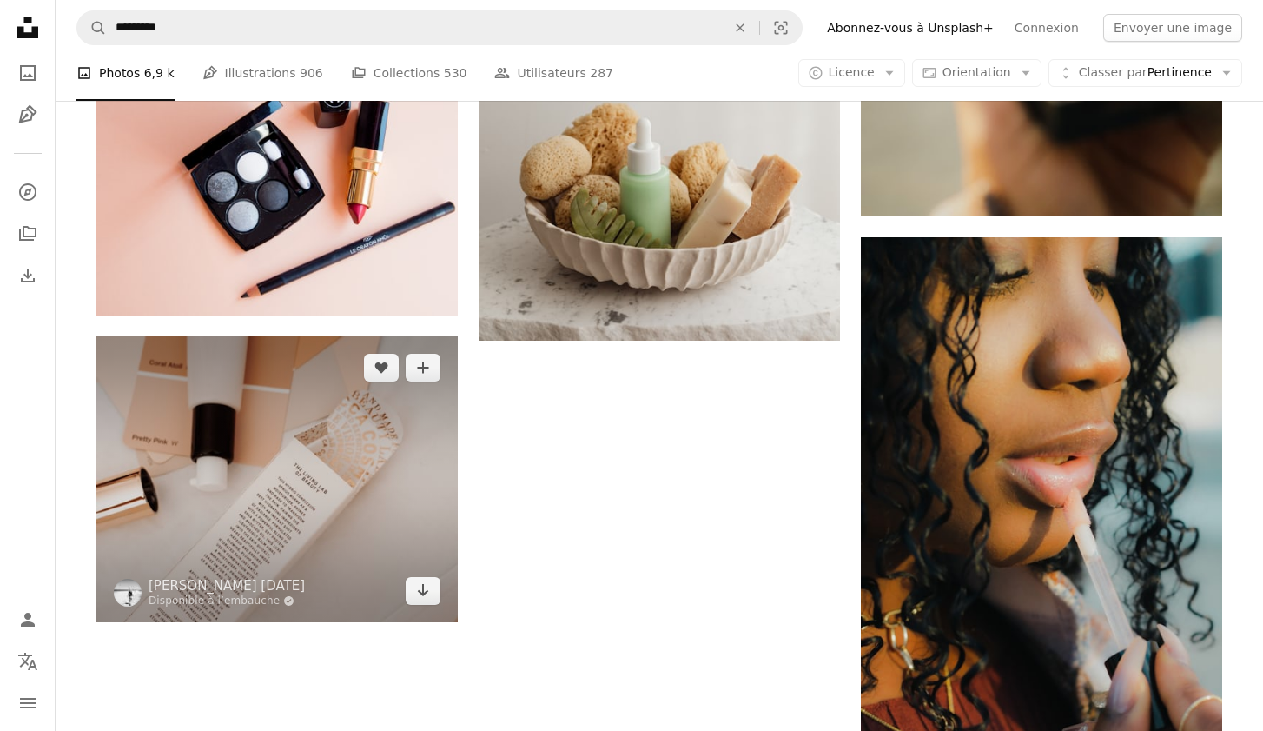
click at [315, 460] on img at bounding box center [276, 479] width 361 height 286
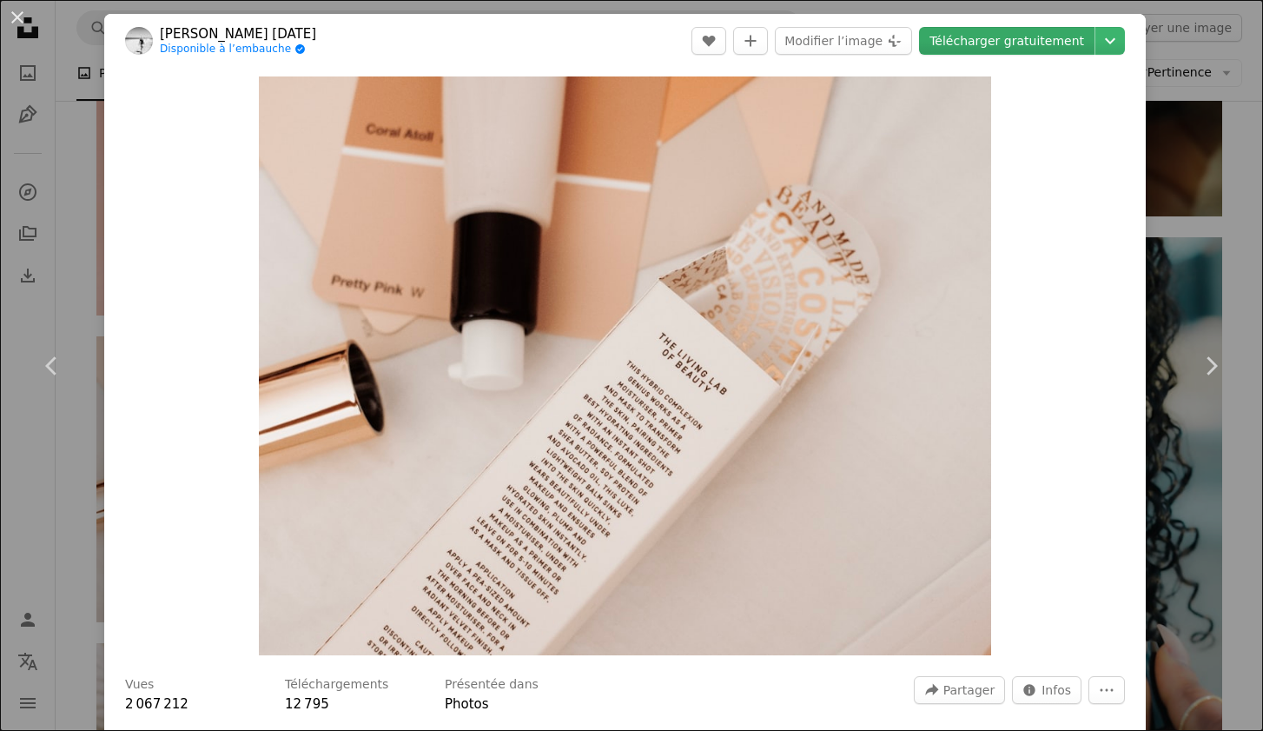
click at [1049, 42] on link "Télécharger gratuitement" at bounding box center [1007, 41] width 176 height 28
